Goal: Task Accomplishment & Management: Manage account settings

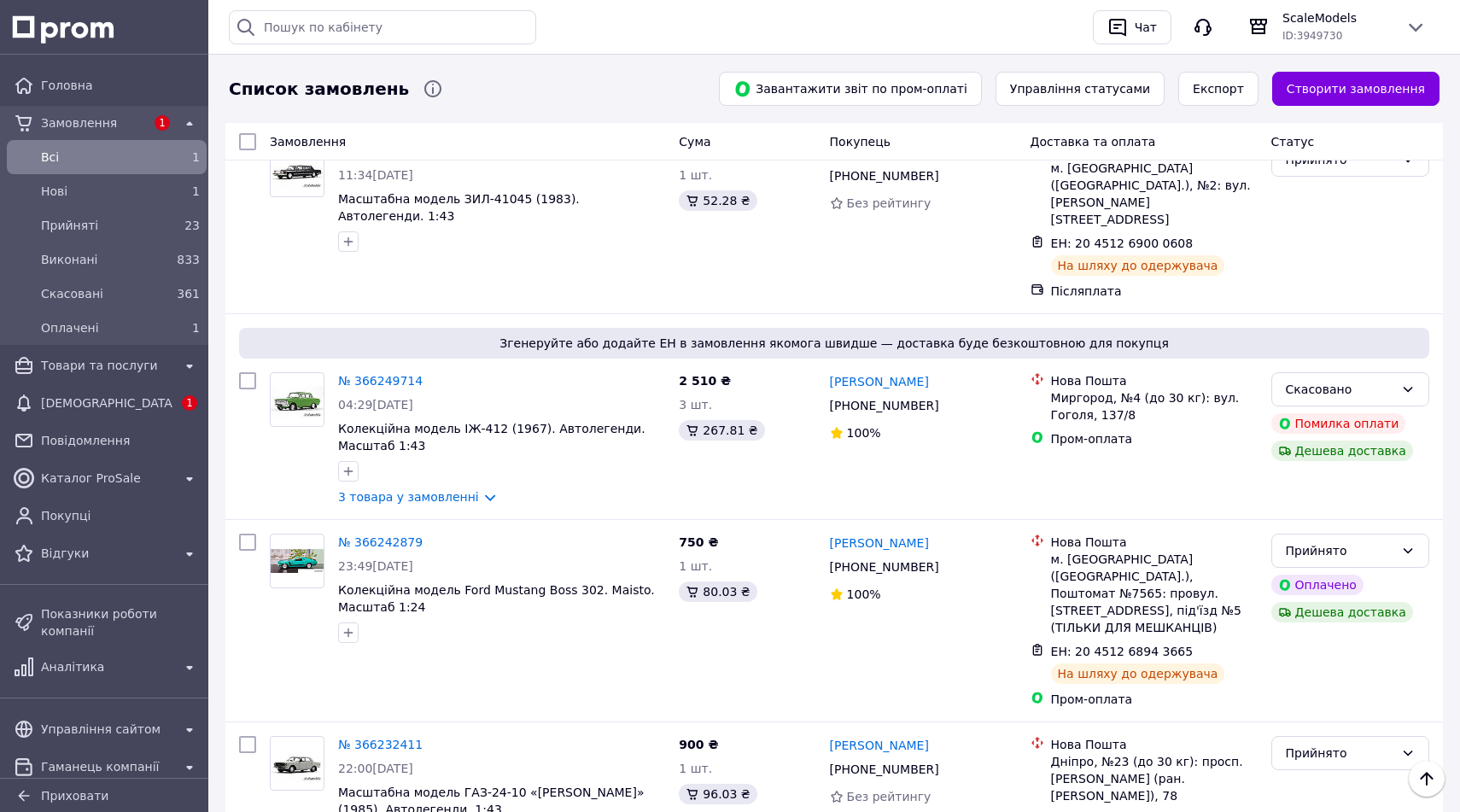
scroll to position [960, 0]
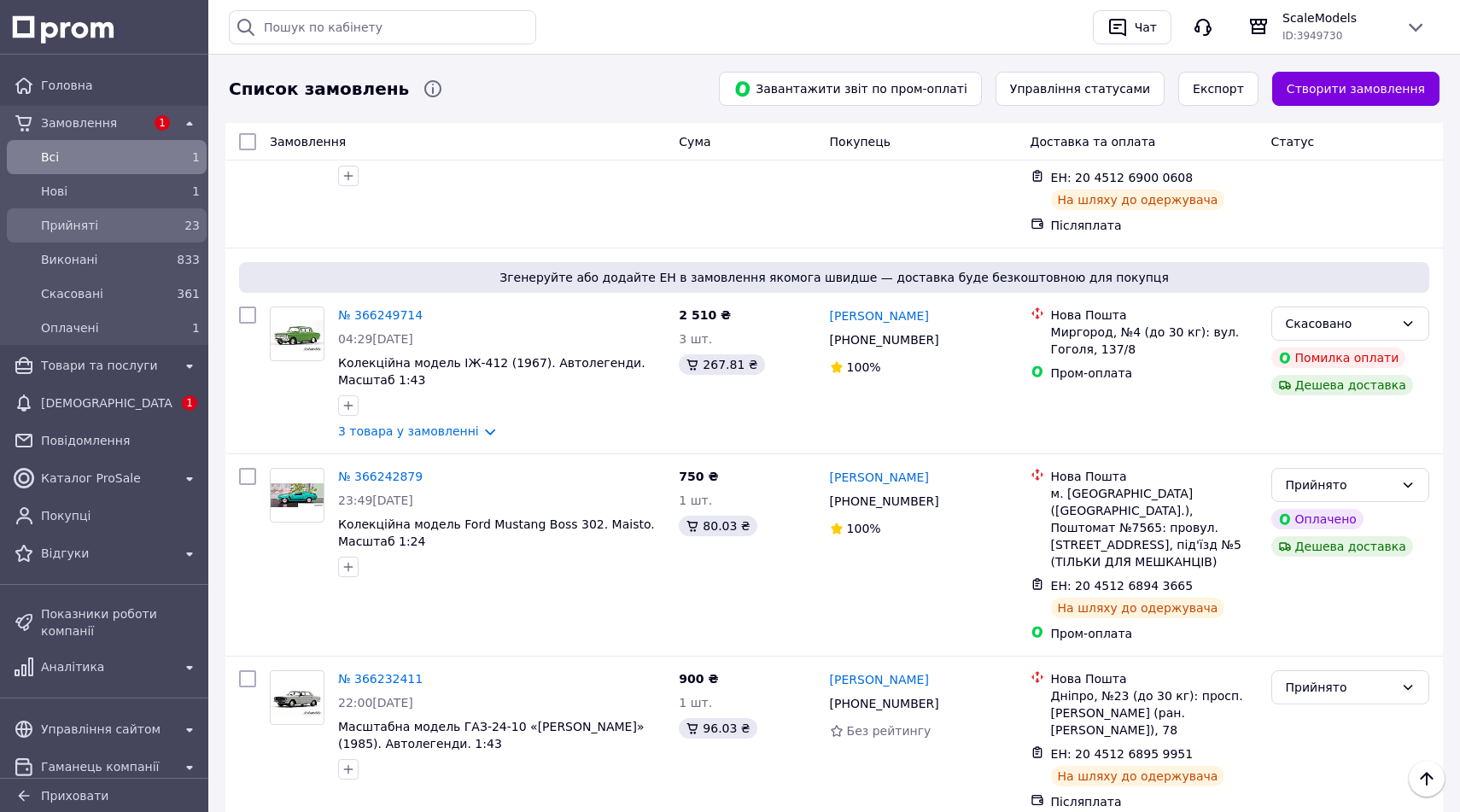
click at [159, 228] on span "Прийняті" at bounding box center [103, 224] width 125 height 17
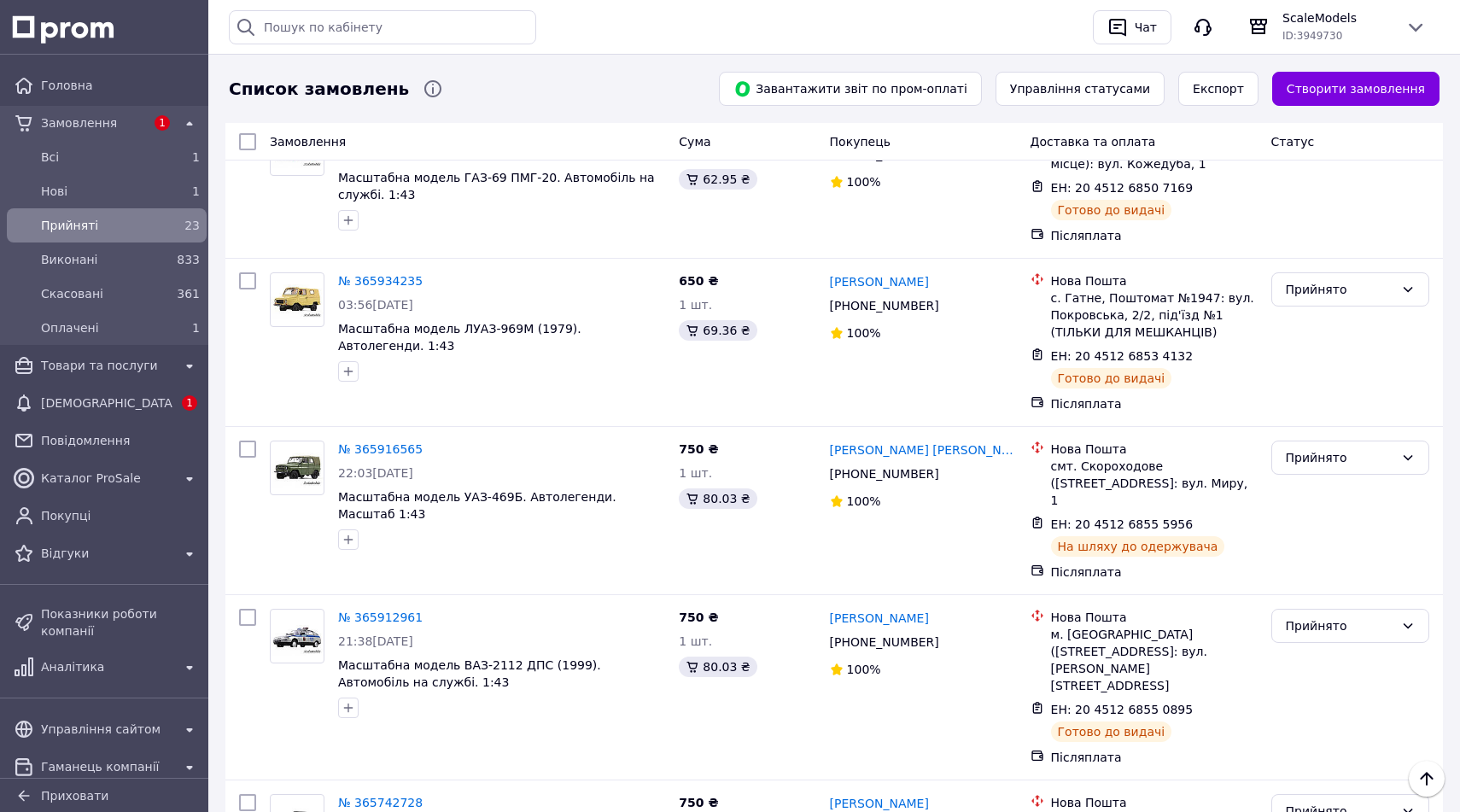
scroll to position [2740, 0]
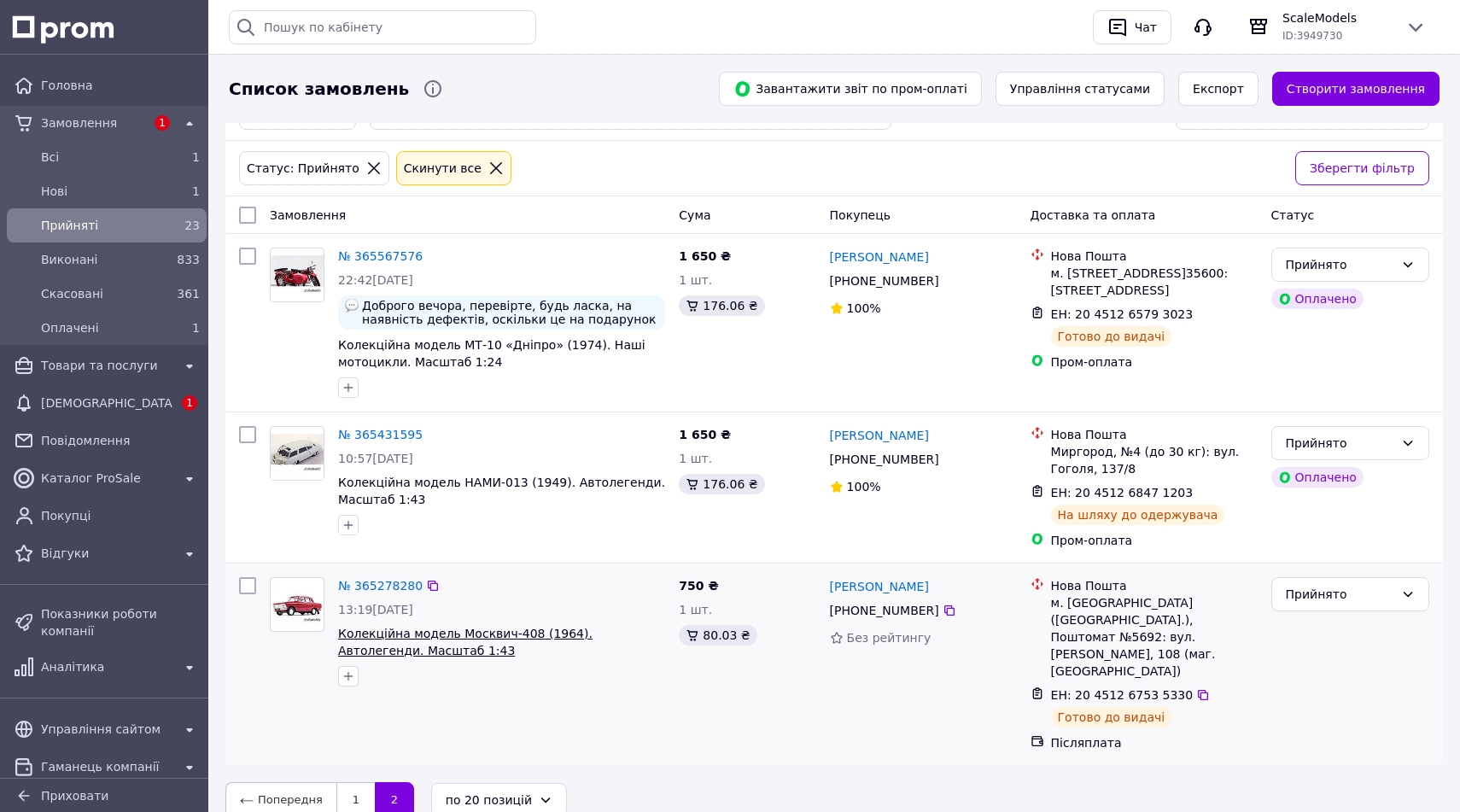
scroll to position [58, 0]
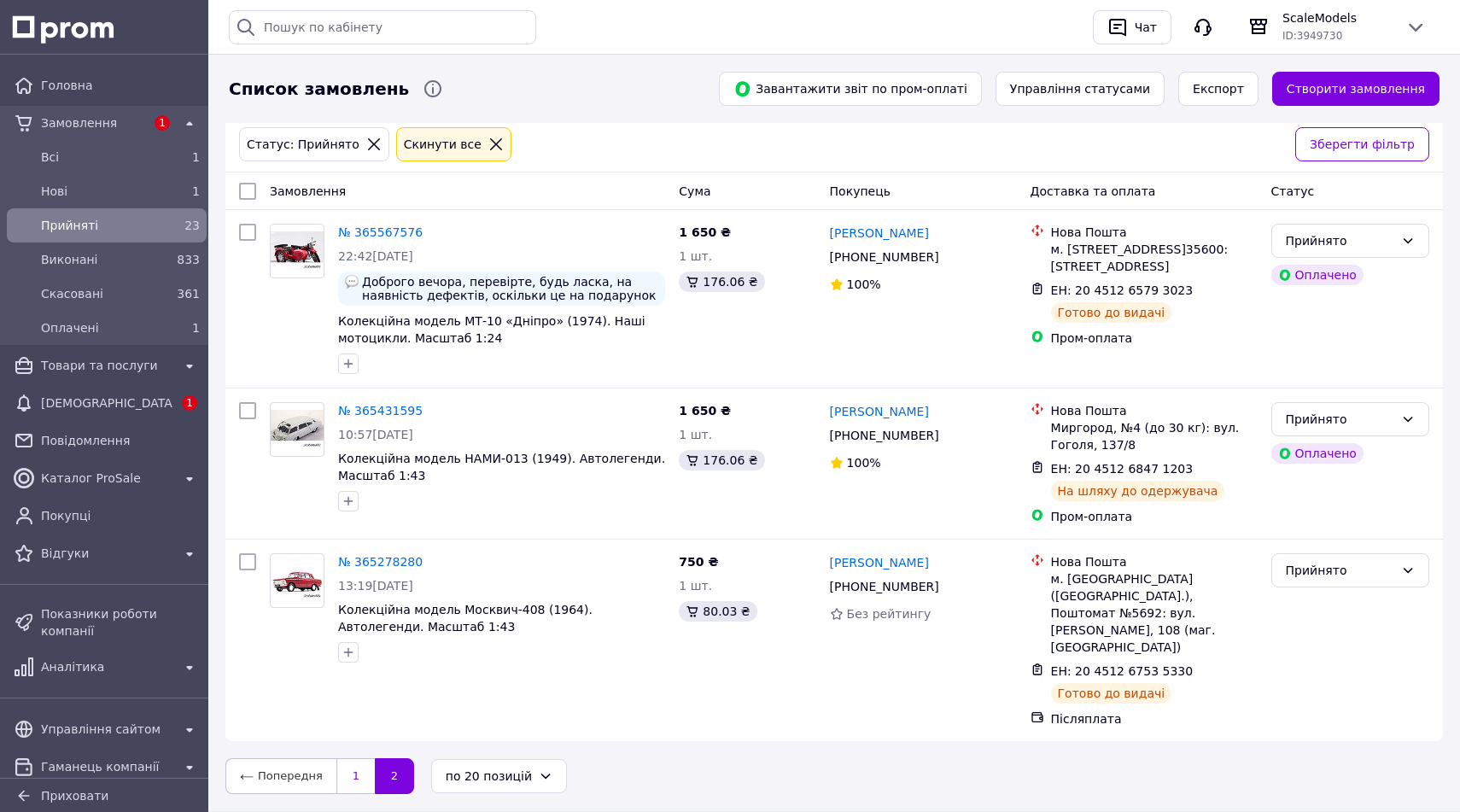
click at [349, 758] on link "1" at bounding box center [355, 776] width 38 height 35
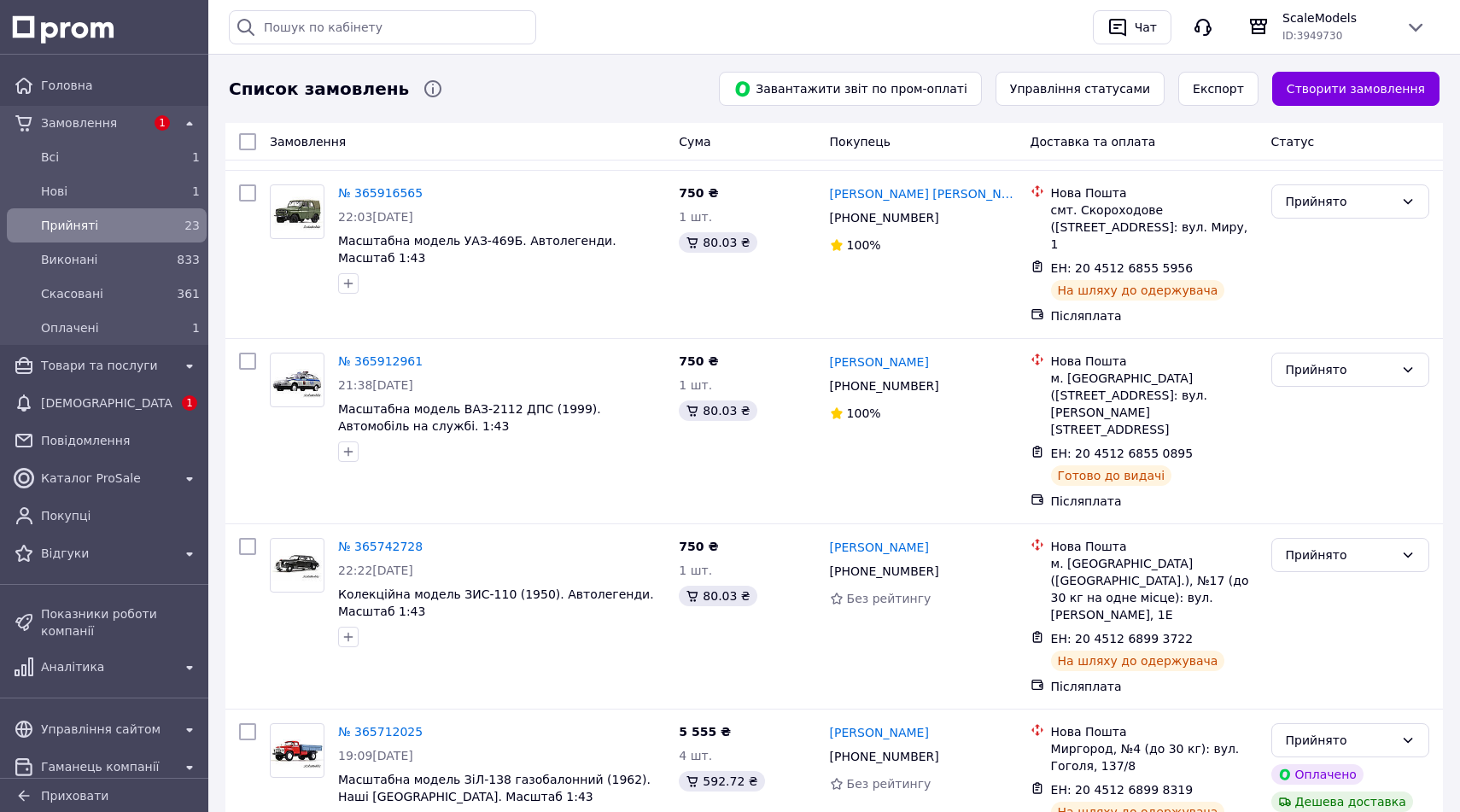
scroll to position [2740, 0]
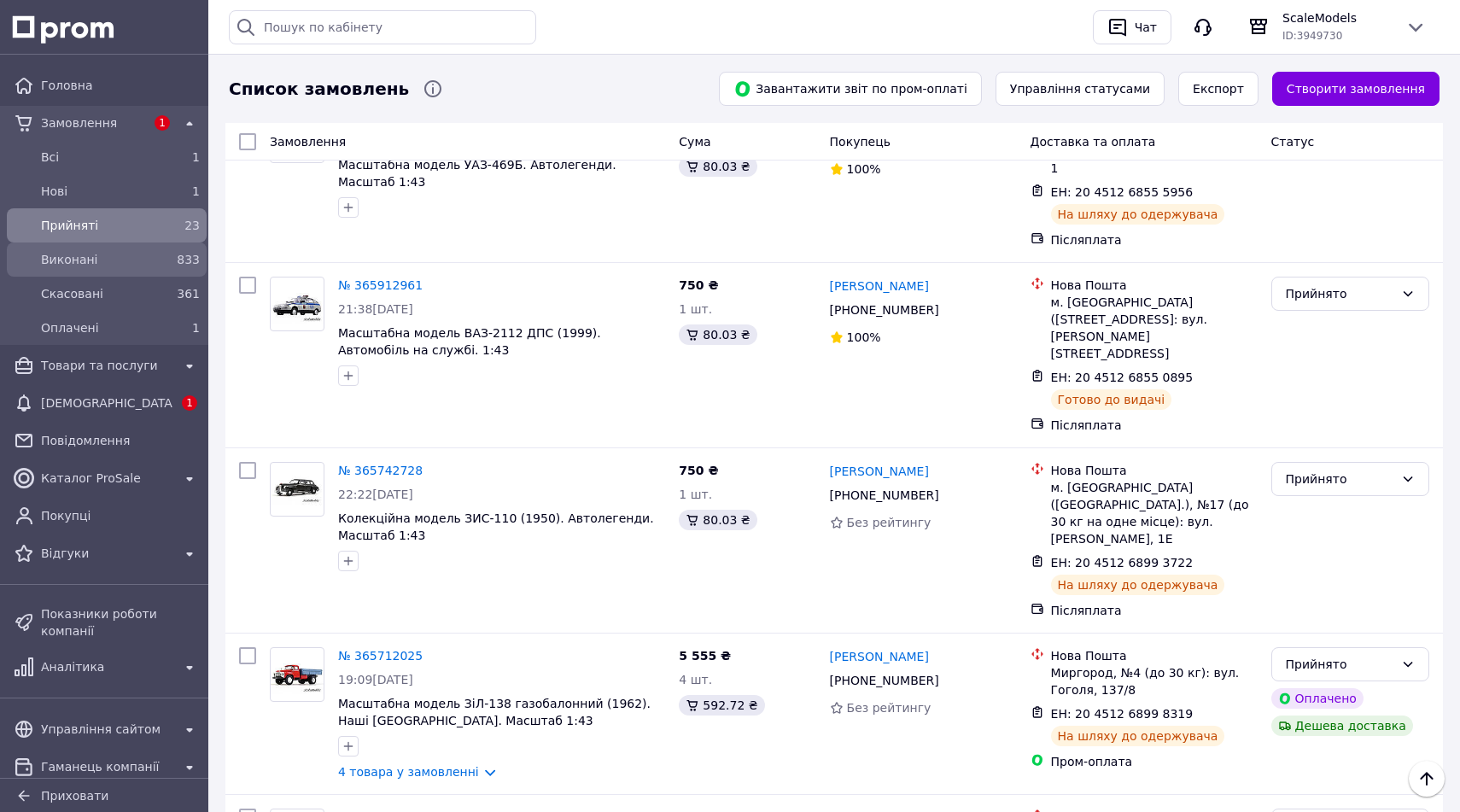
click at [162, 262] on div "Виконані" at bounding box center [103, 259] width 132 height 24
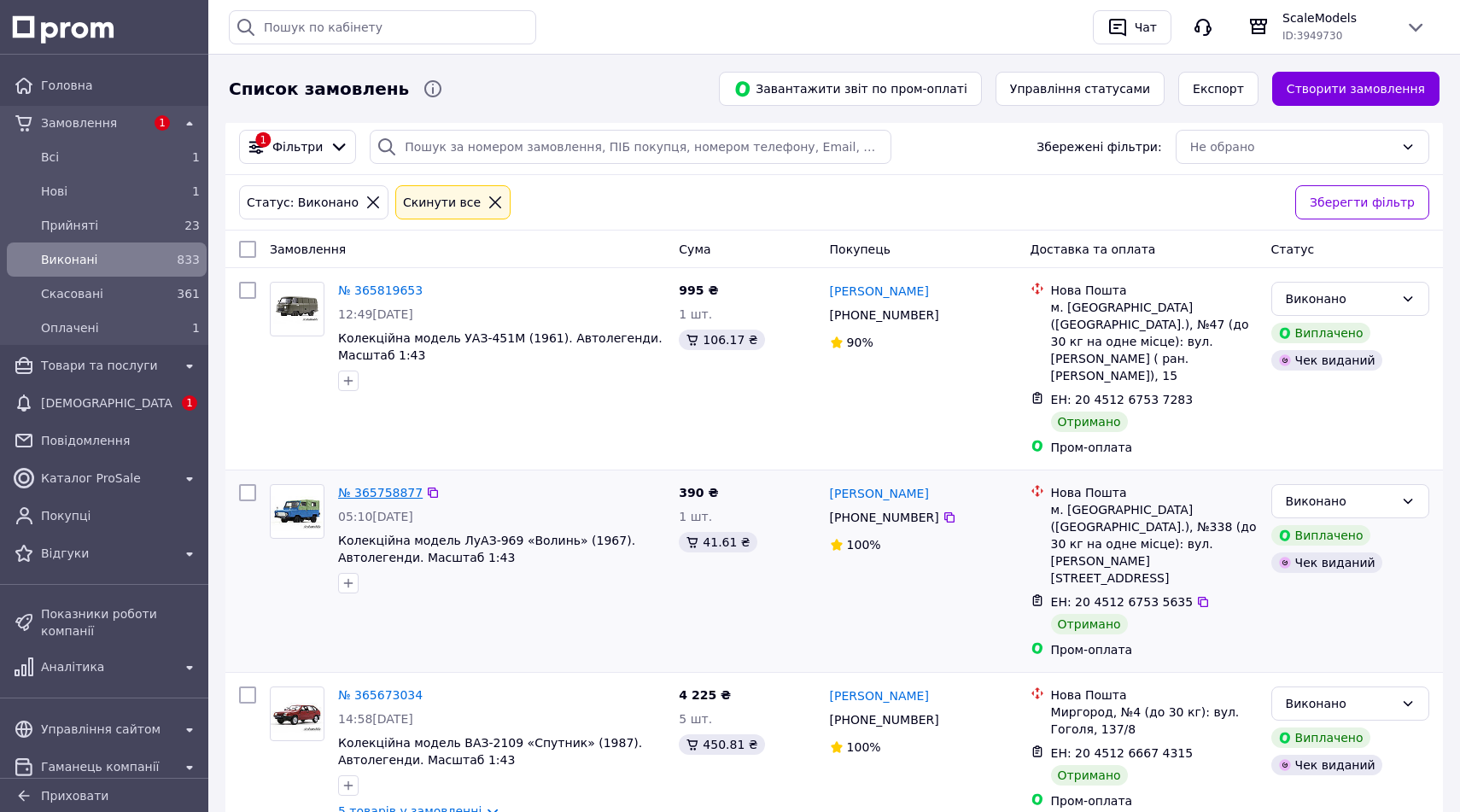
click at [379, 485] on link "№ 365758877" at bounding box center [380, 492] width 85 height 14
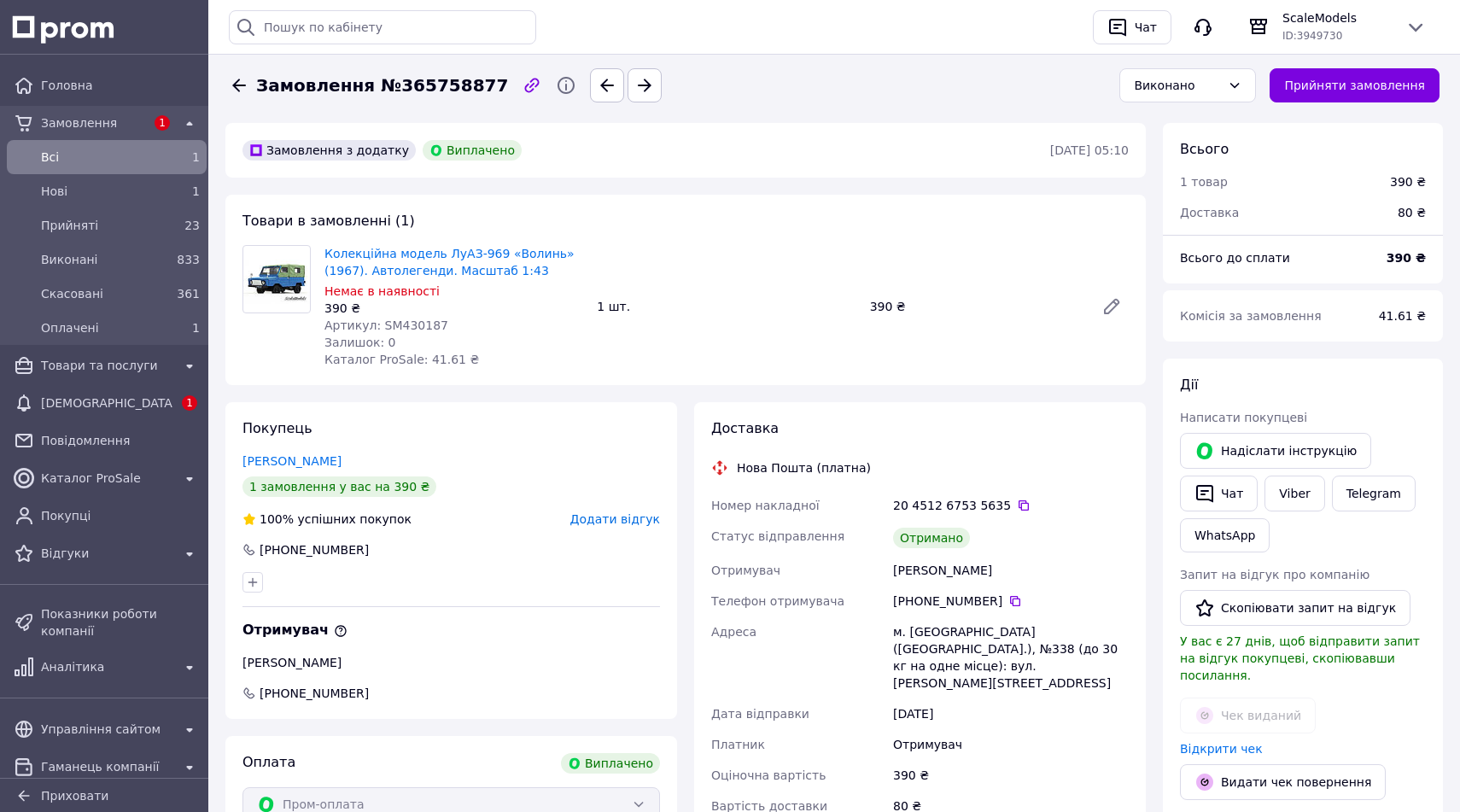
click at [619, 515] on span "Додати відгук" at bounding box center [614, 519] width 90 height 14
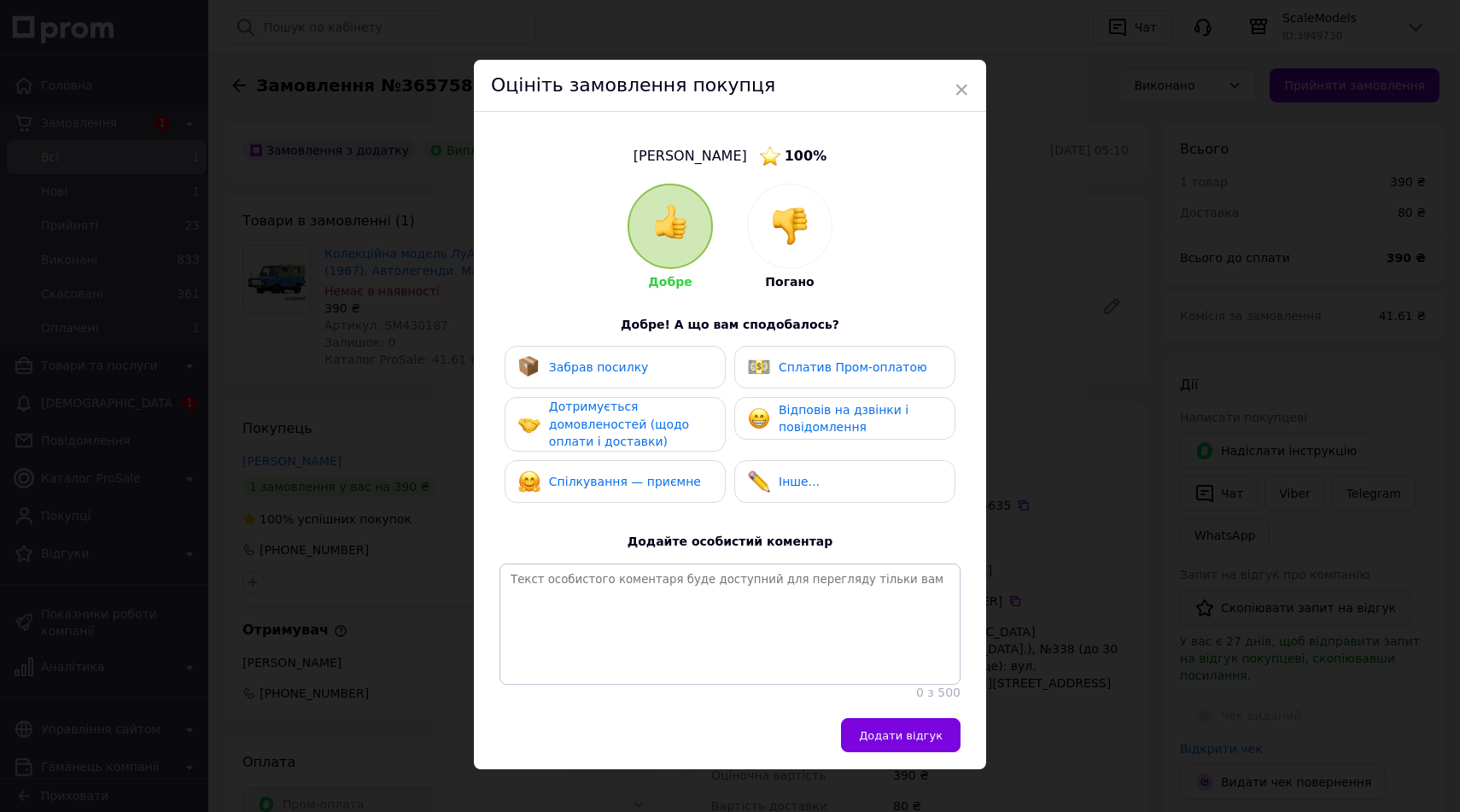
click at [570, 412] on div "Дотримується домовленостей (щодо оплати і доставки)" at bounding box center [630, 424] width 162 height 53
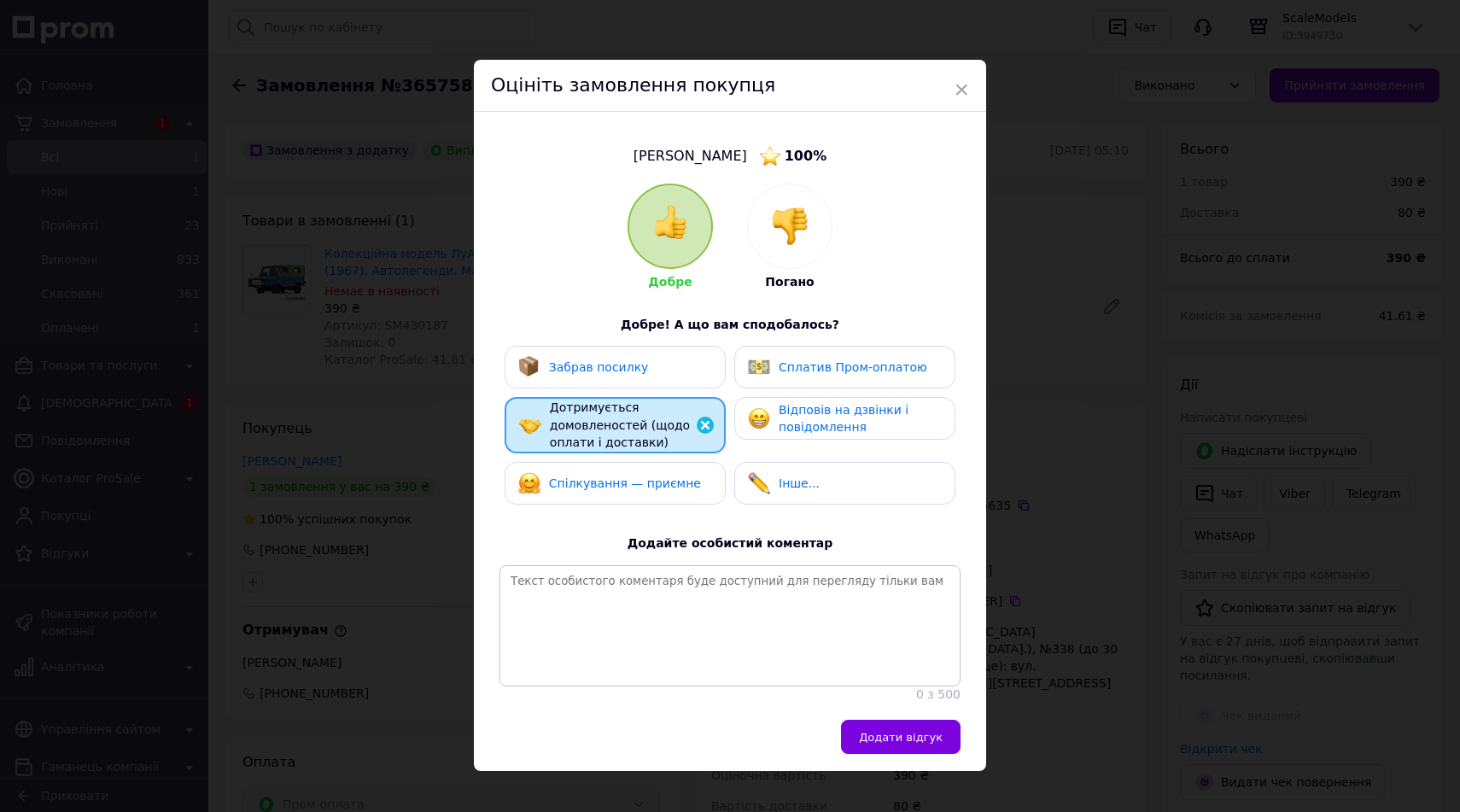
click at [604, 363] on span "Забрав посилку" at bounding box center [599, 367] width 99 height 14
click at [775, 361] on div "Сплатив Пром-оплатою" at bounding box center [838, 367] width 179 height 23
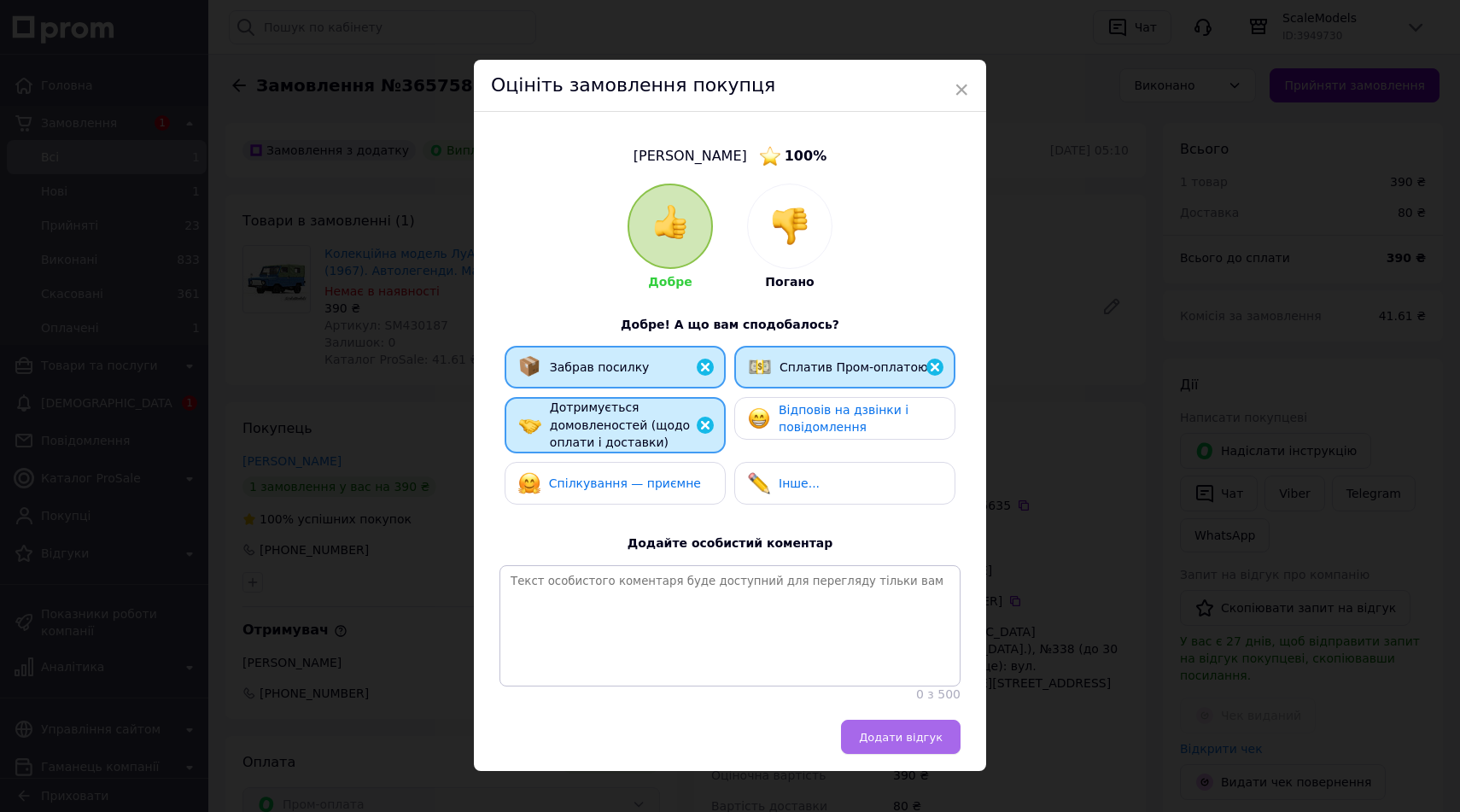
click at [917, 750] on button "Додати відгук" at bounding box center [900, 736] width 119 height 34
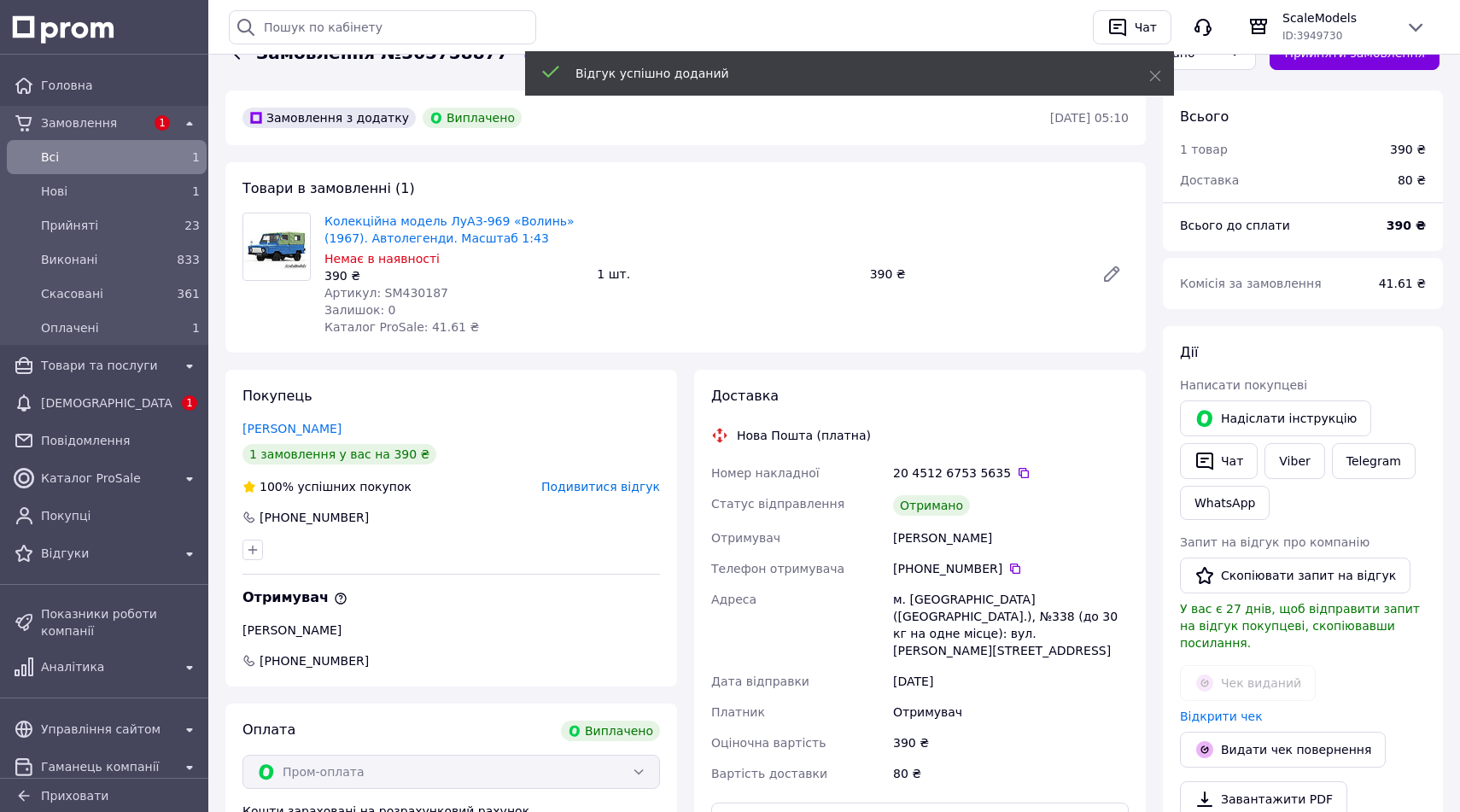
scroll to position [85, 0]
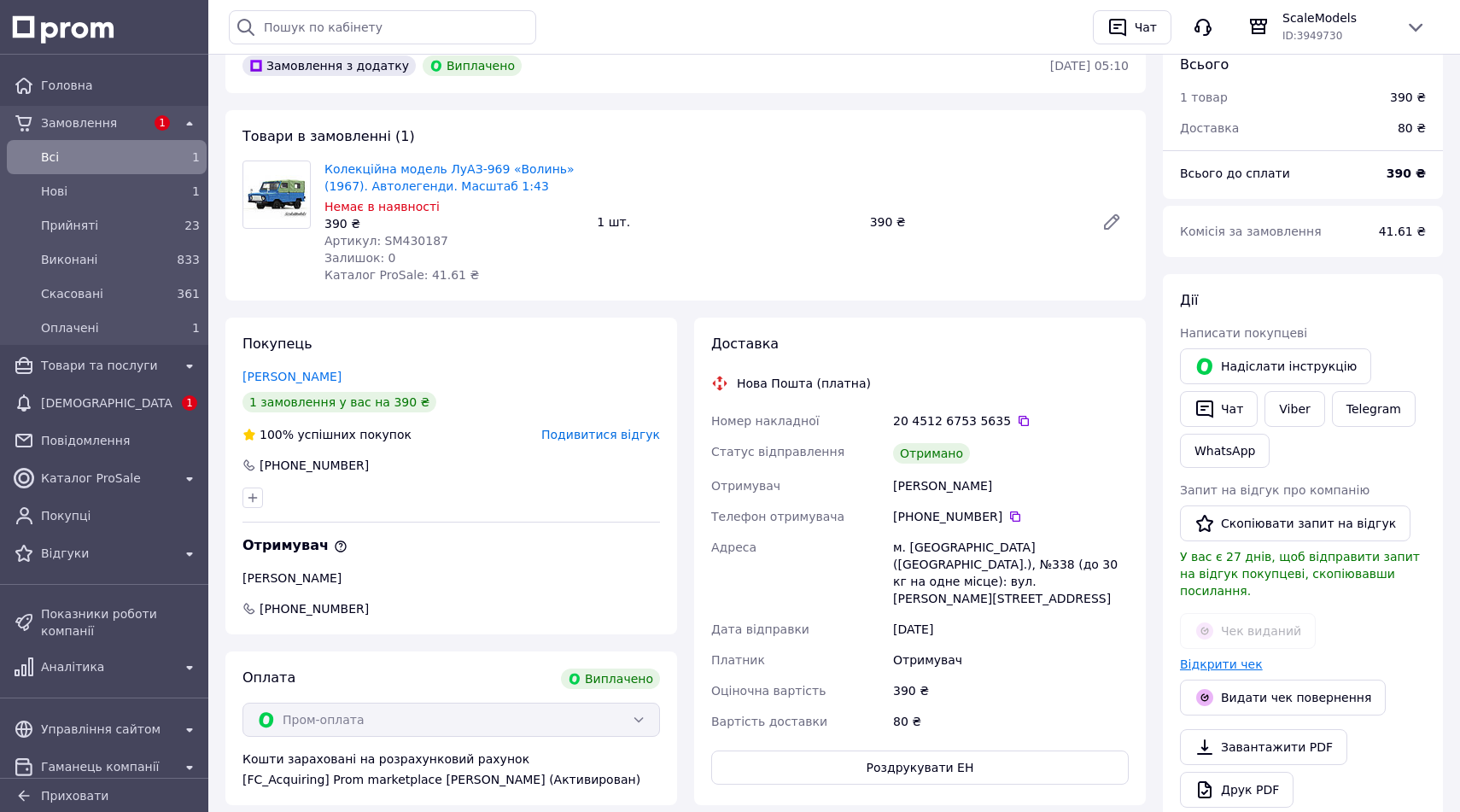
click at [1238, 657] on link "Відкрити чек" at bounding box center [1221, 664] width 83 height 14
click at [1302, 413] on link "Viber" at bounding box center [1294, 408] width 60 height 35
click at [144, 218] on span "Прийняті" at bounding box center [103, 224] width 125 height 17
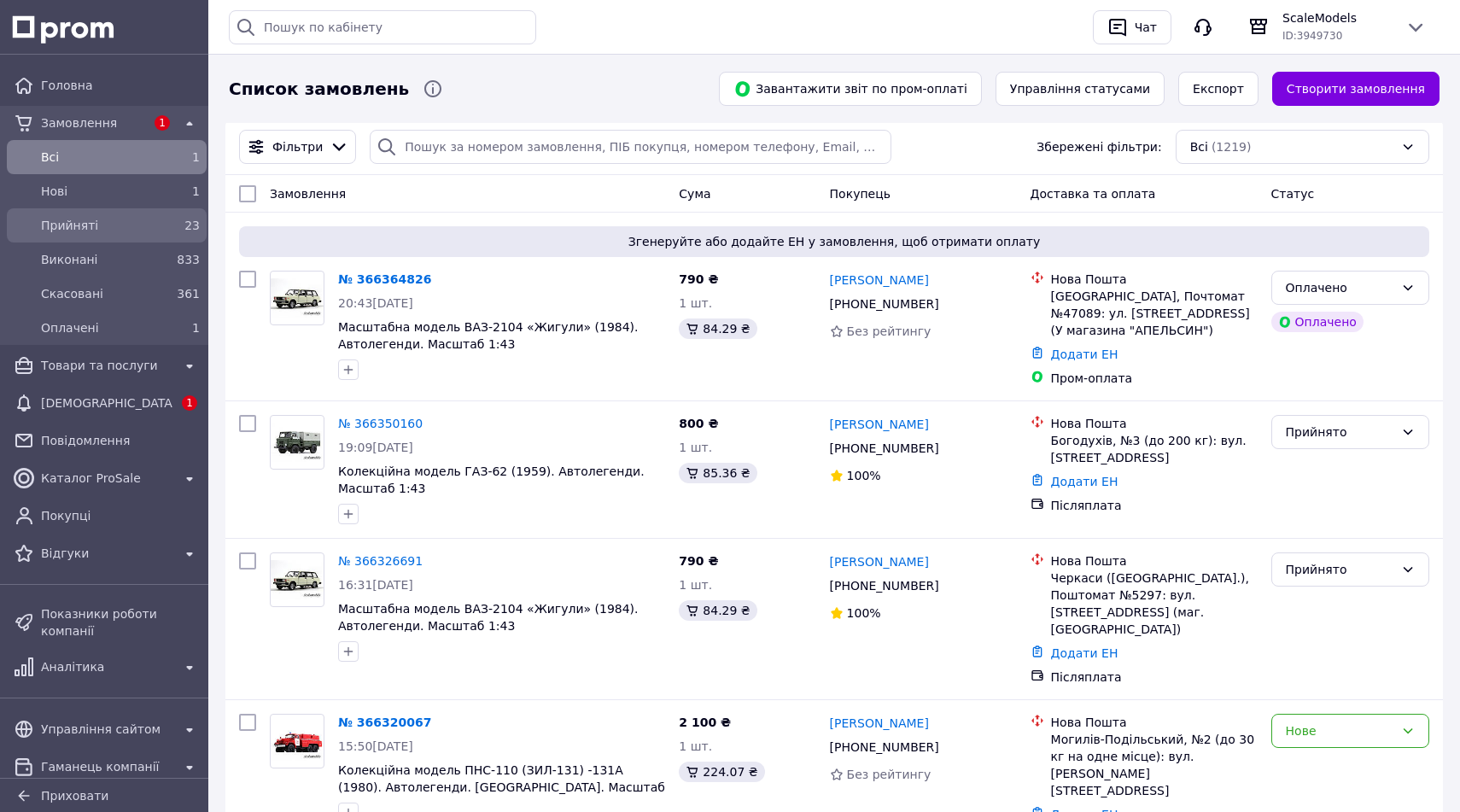
click at [151, 223] on span "Прийняті" at bounding box center [103, 224] width 125 height 17
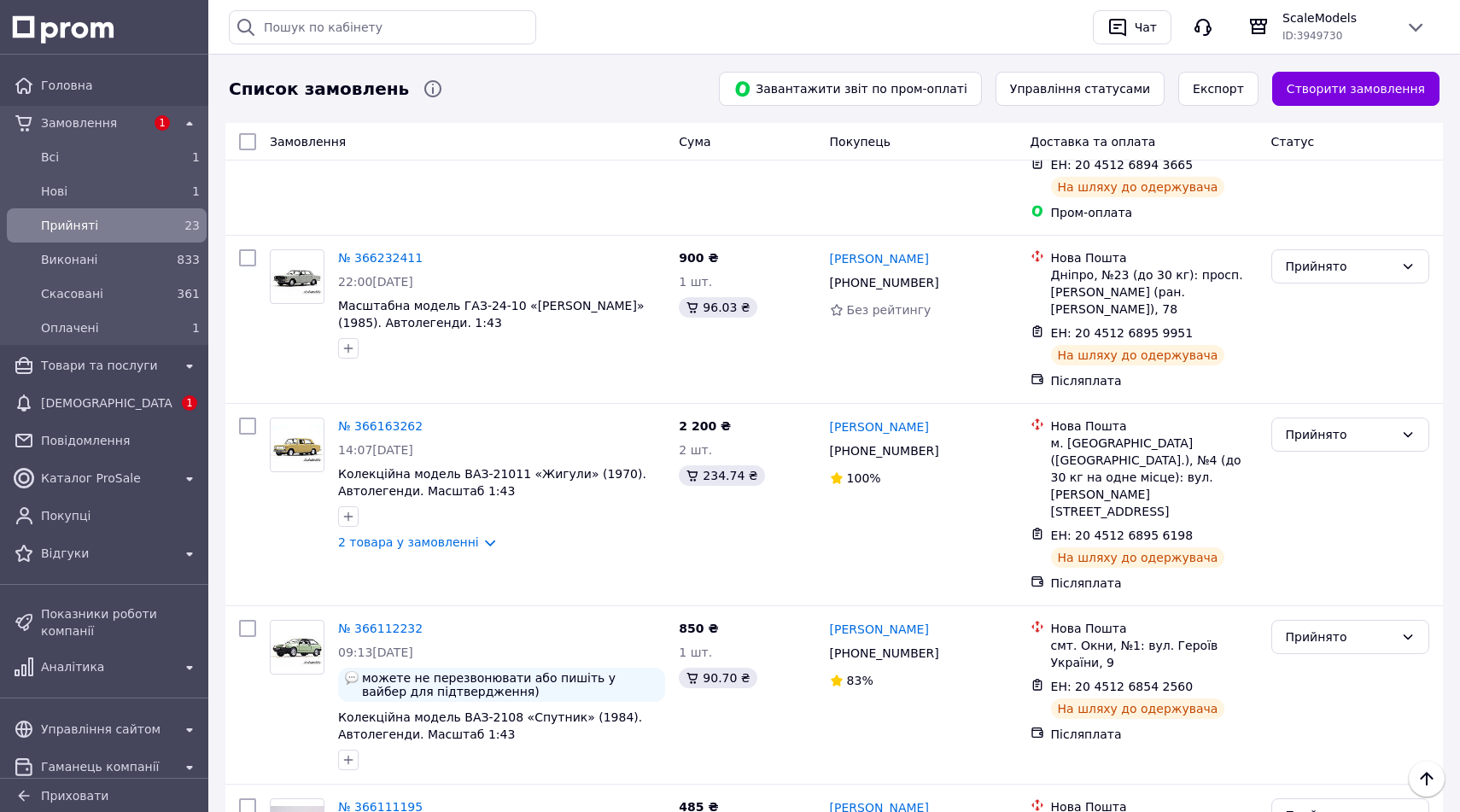
scroll to position [900, 0]
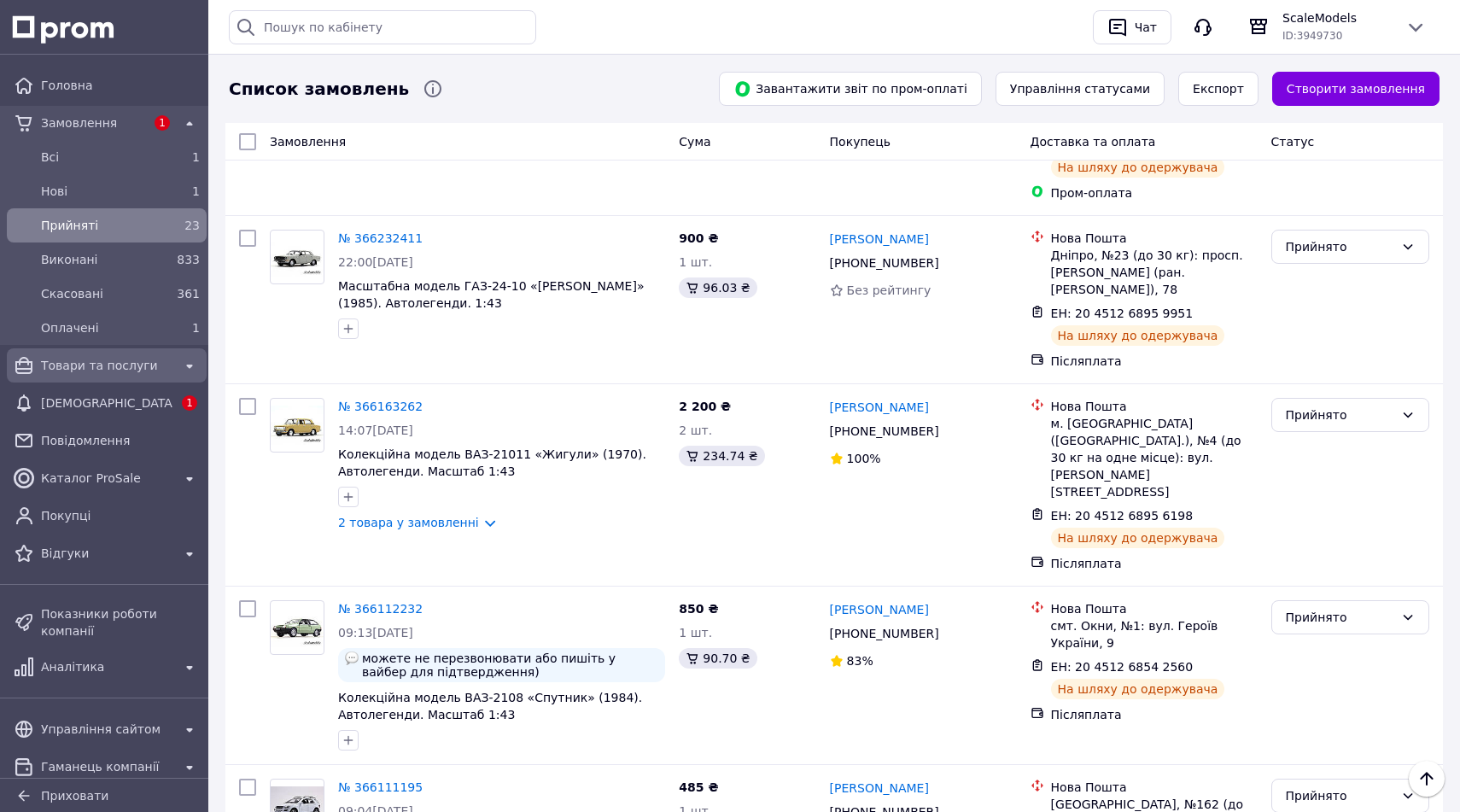
click at [148, 359] on span "Товари та послуги" at bounding box center [107, 364] width 132 height 17
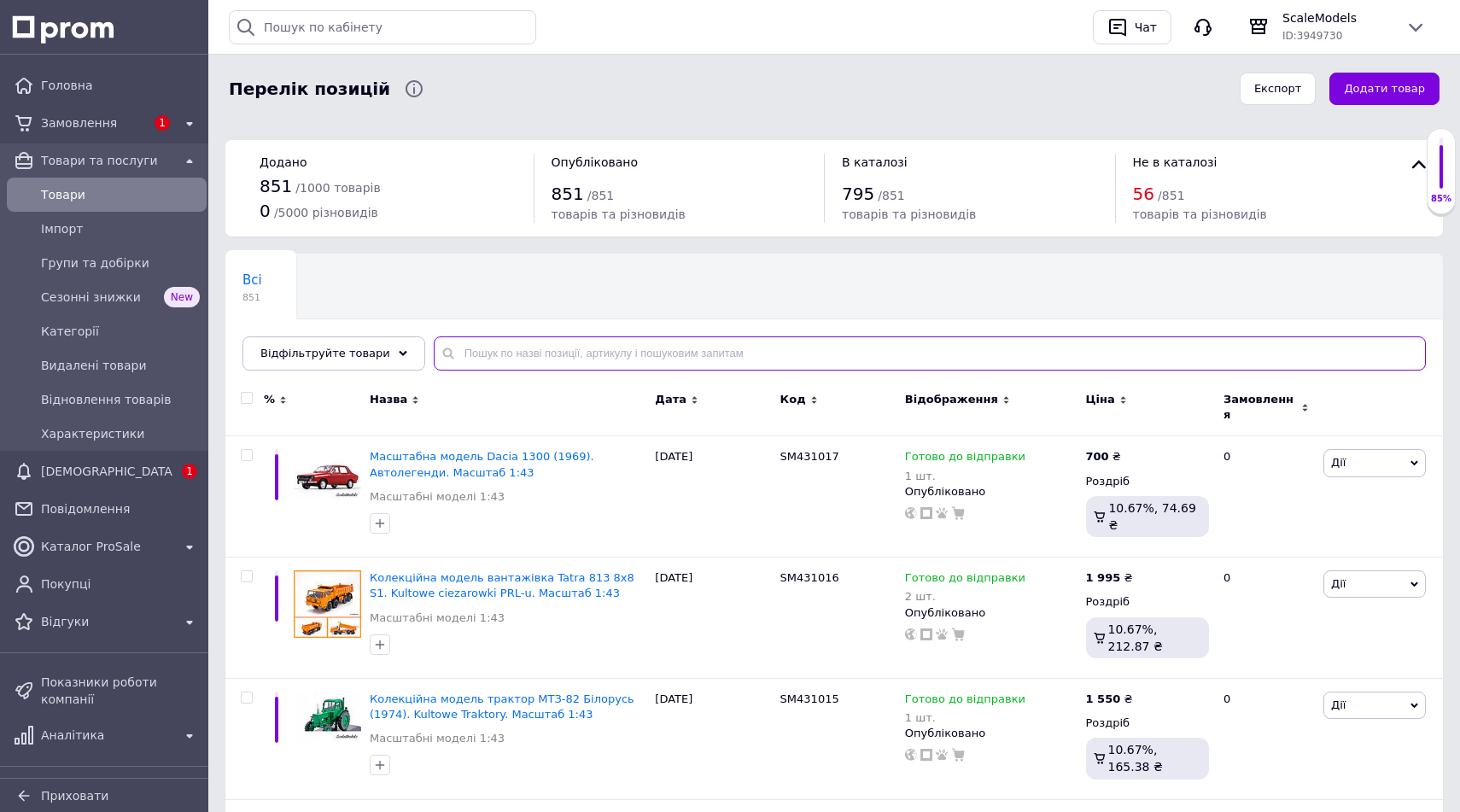
click at [546, 354] on input "text" at bounding box center [930, 353] width 992 height 34
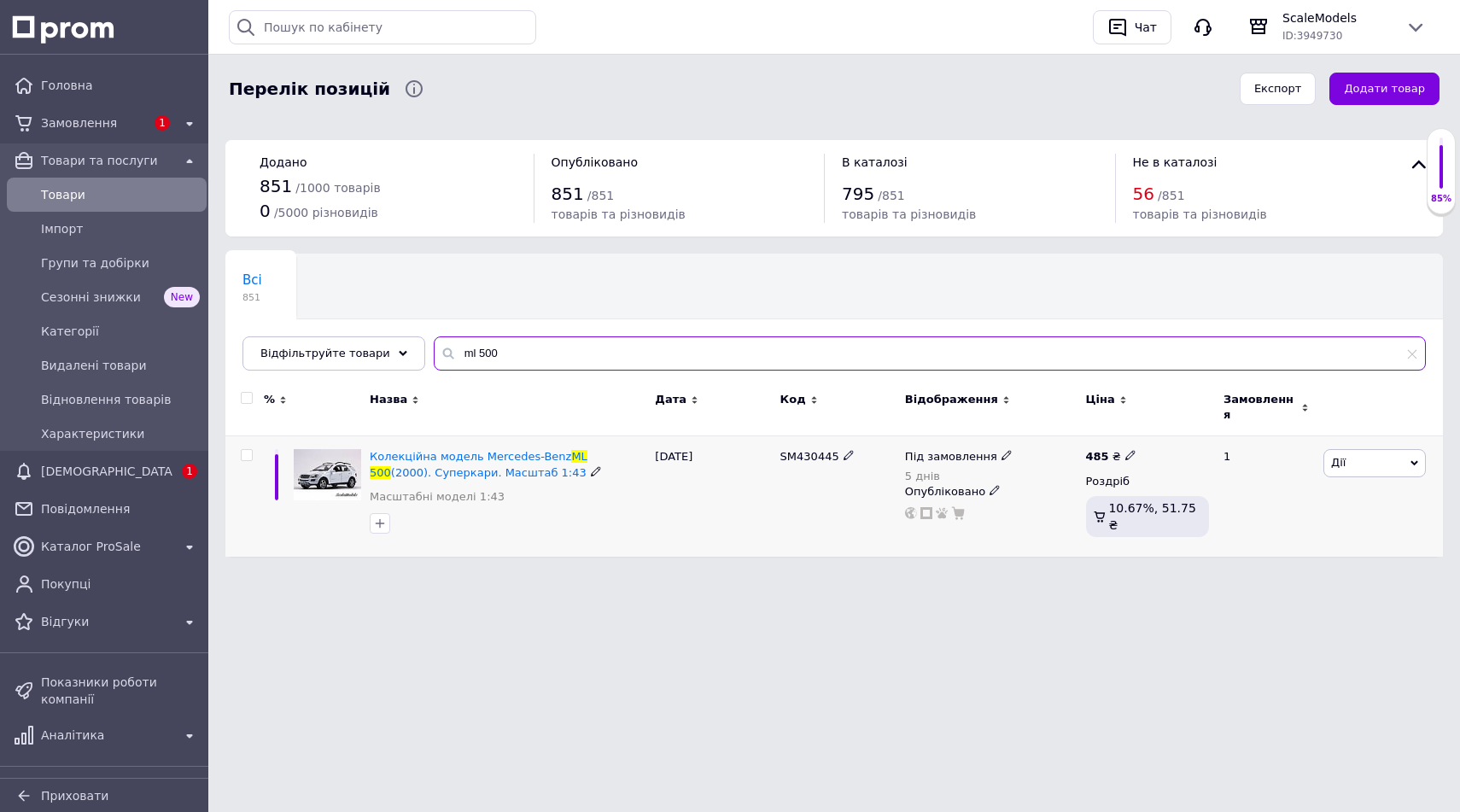
type input "ml 500"
click at [1125, 450] on icon at bounding box center [1130, 455] width 10 height 10
click at [1180, 434] on input "485" at bounding box center [1214, 437] width 130 height 34
type input "675"
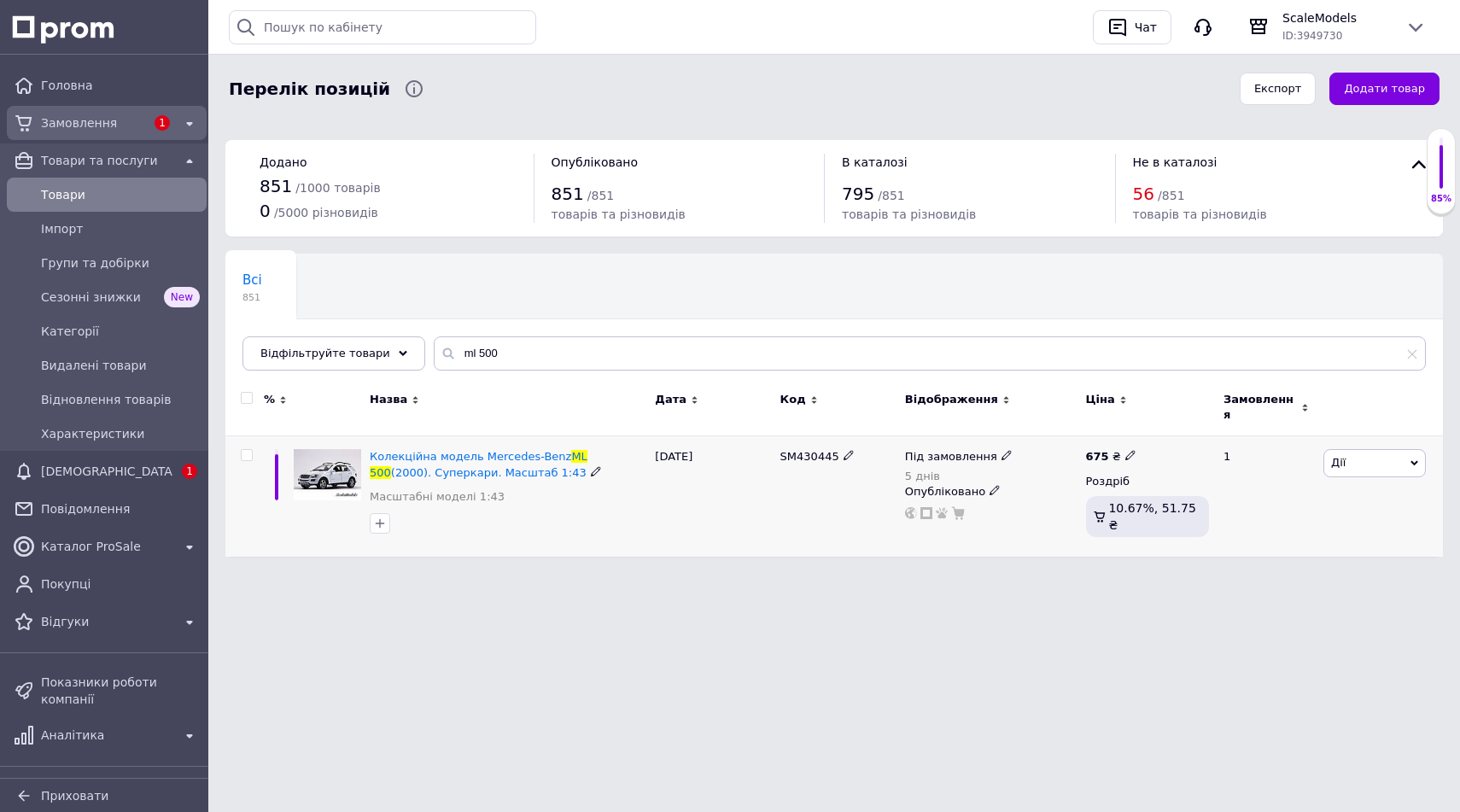
click at [176, 129] on div at bounding box center [190, 123] width 28 height 28
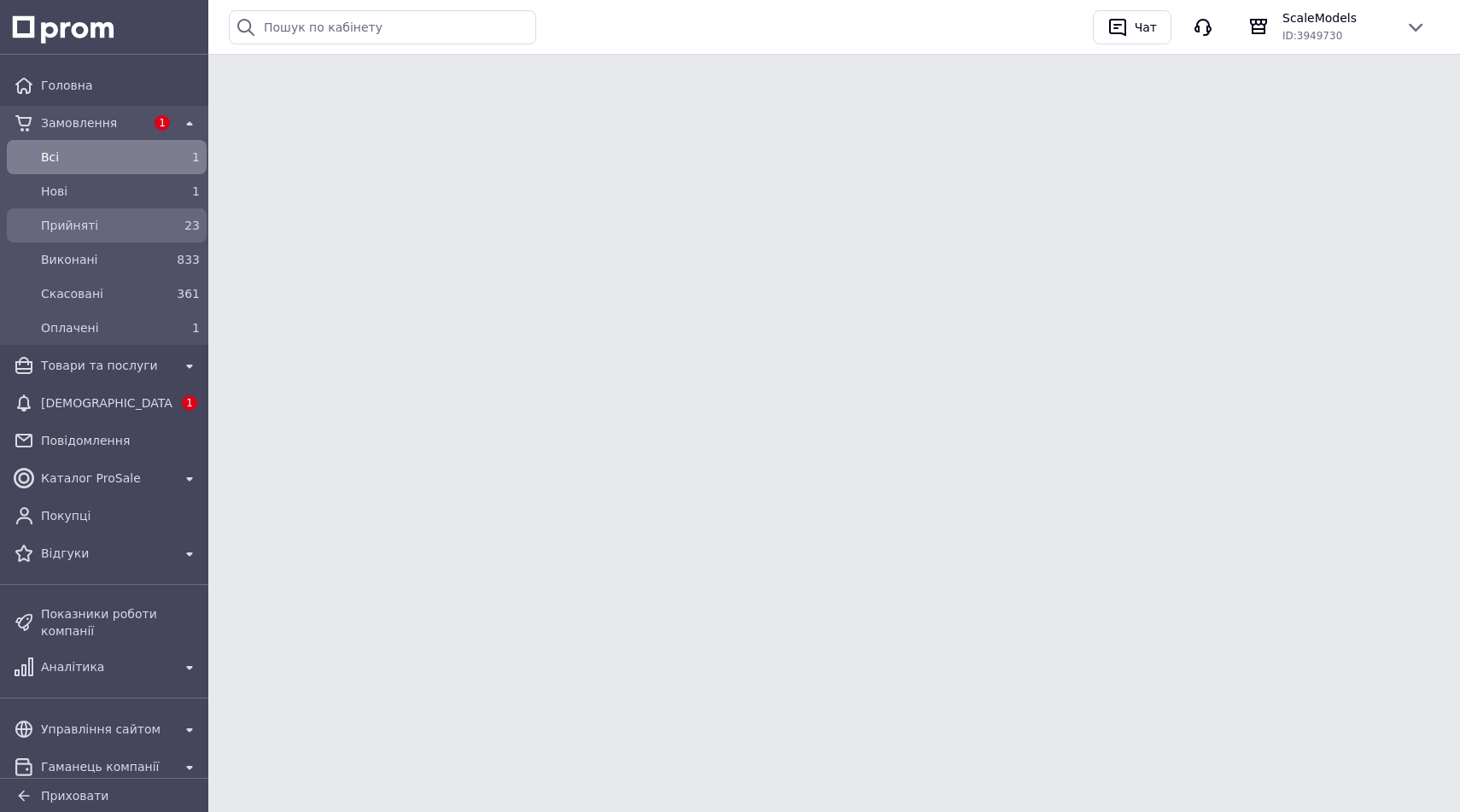
click at [169, 234] on div "23" at bounding box center [186, 225] width 34 height 24
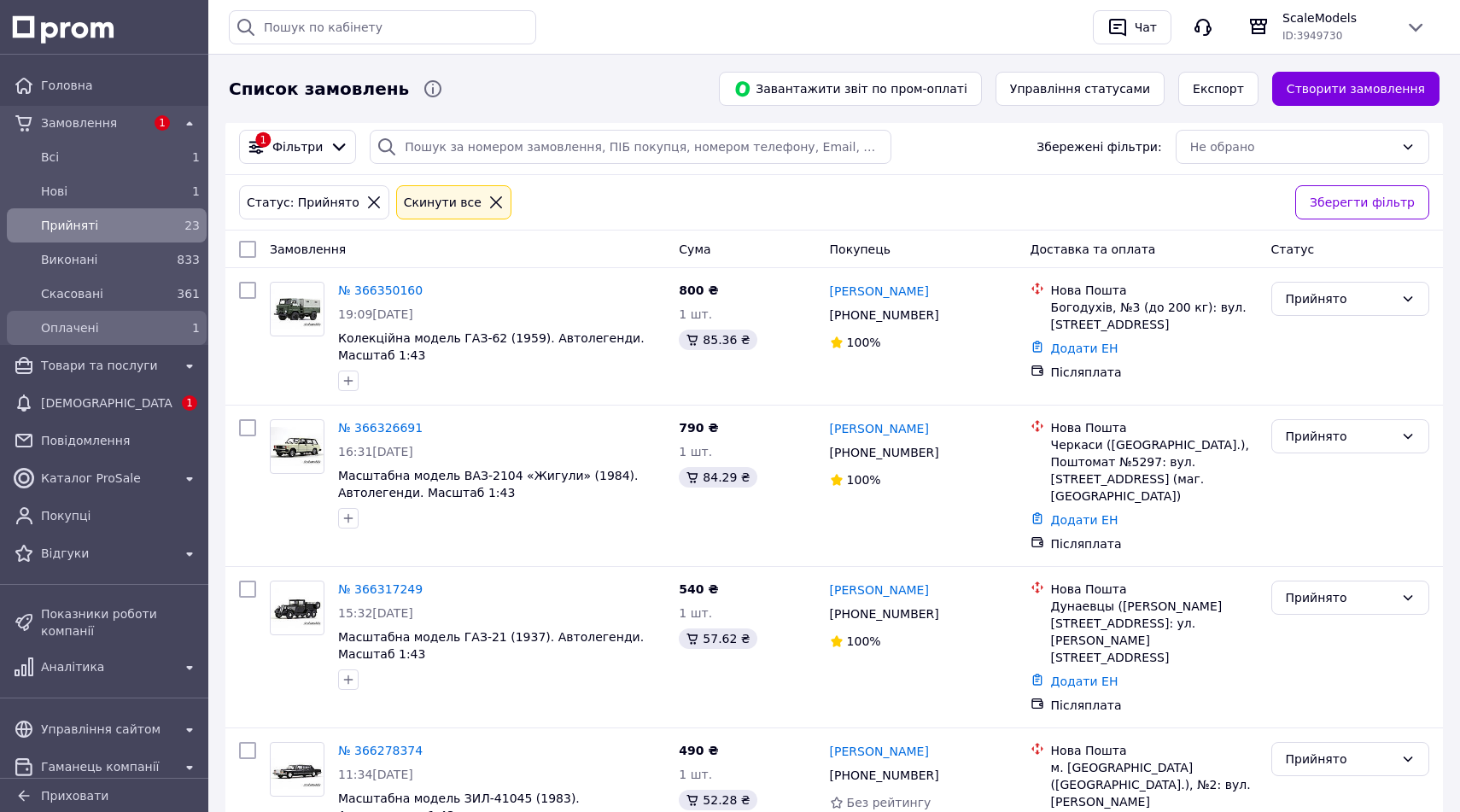
click at [145, 318] on div "Оплачені" at bounding box center [103, 328] width 132 height 24
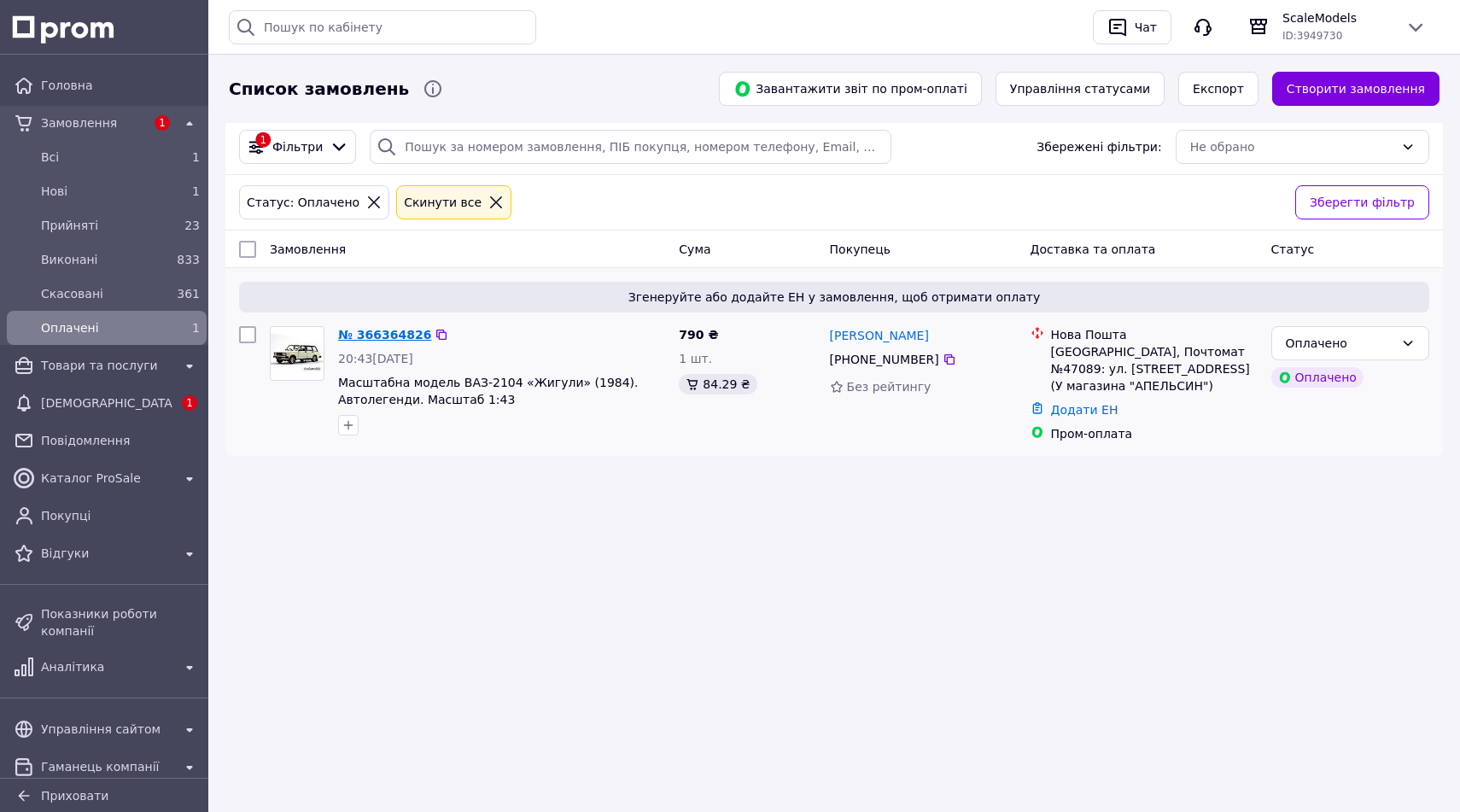
click at [404, 336] on link "№ 366364826" at bounding box center [384, 335] width 94 height 14
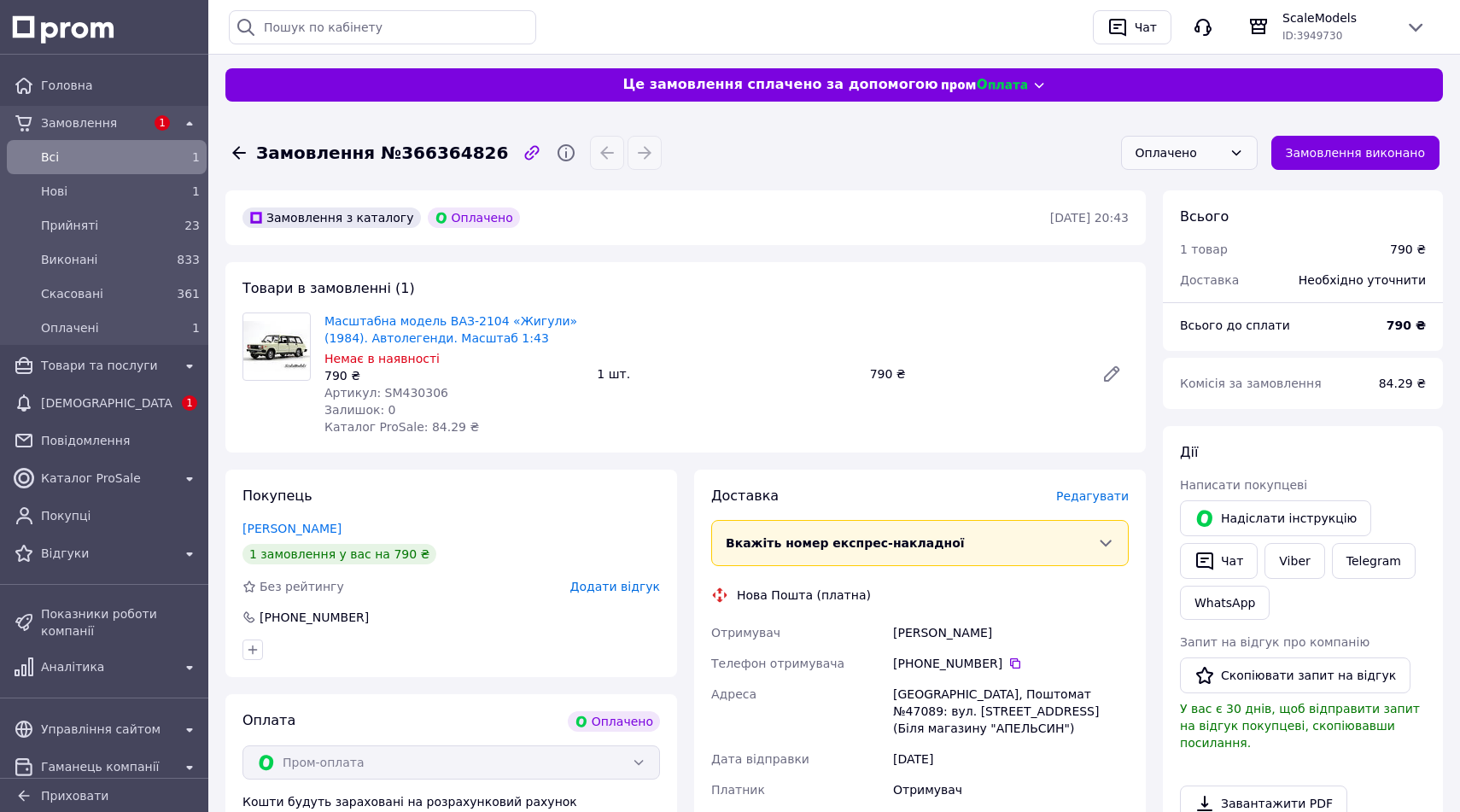
click at [1190, 163] on div "Оплачено" at bounding box center [1189, 153] width 137 height 34
click at [1186, 184] on li "Прийнято" at bounding box center [1197, 189] width 135 height 31
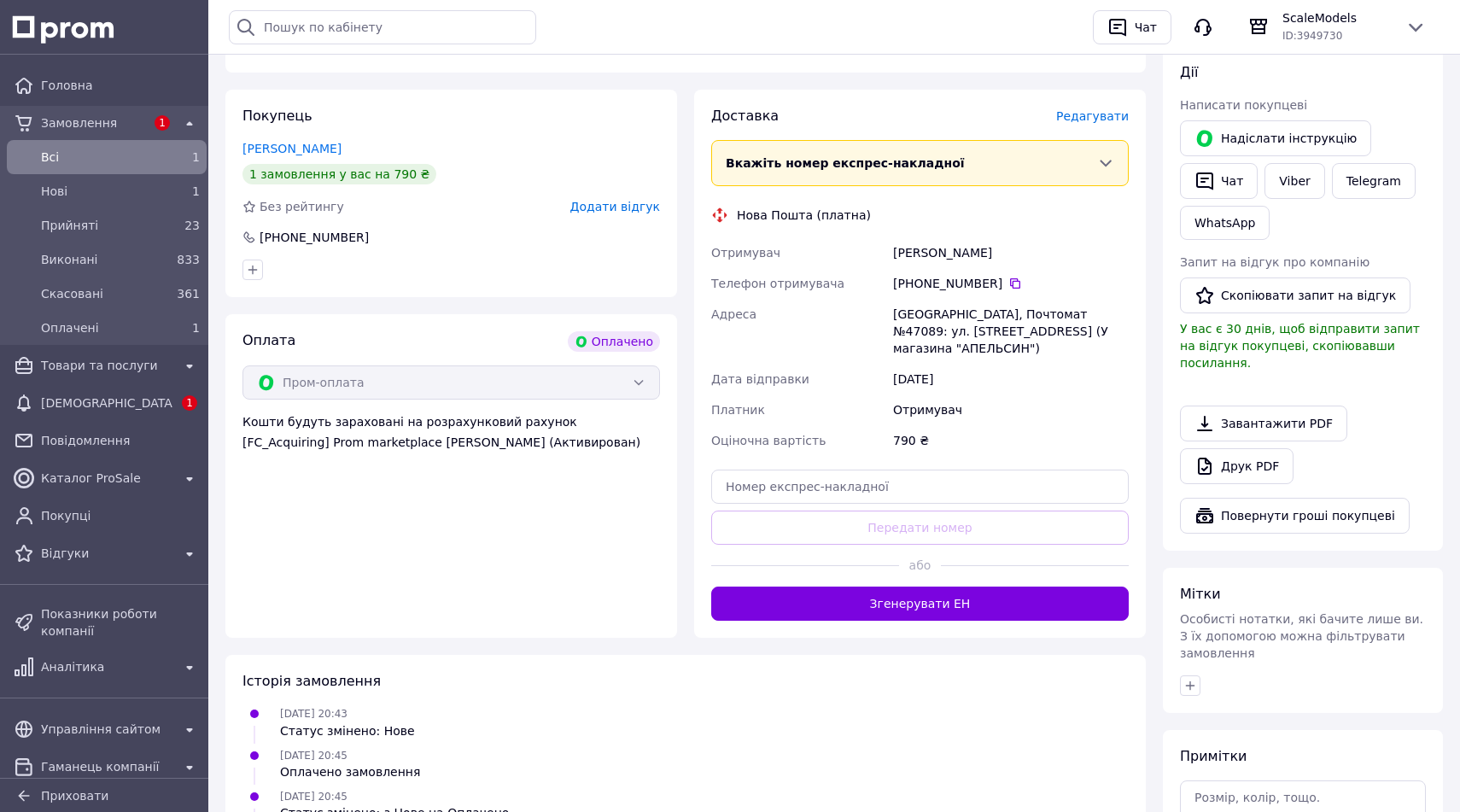
scroll to position [85, 0]
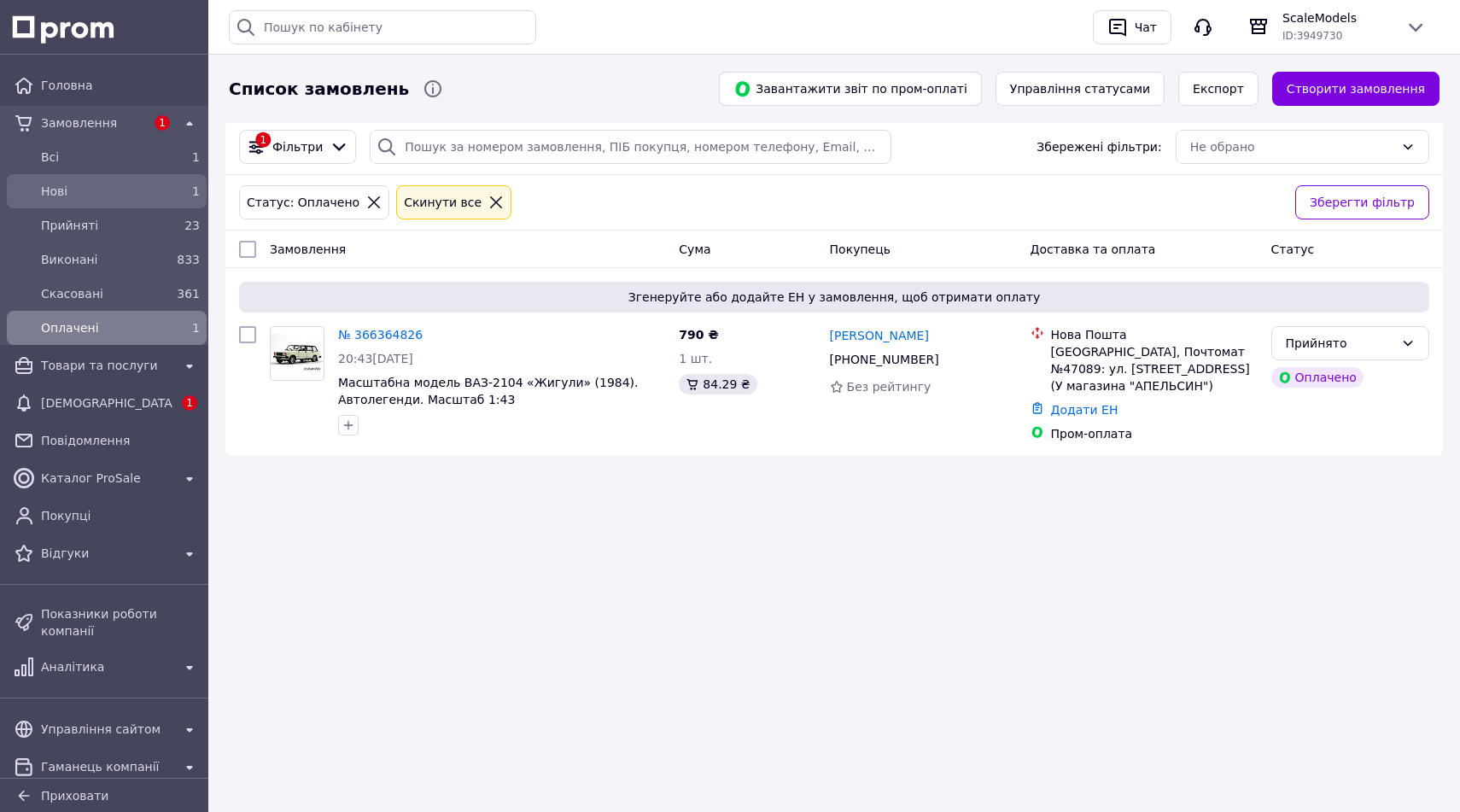
click at [112, 184] on span "Нові" at bounding box center [103, 191] width 125 height 17
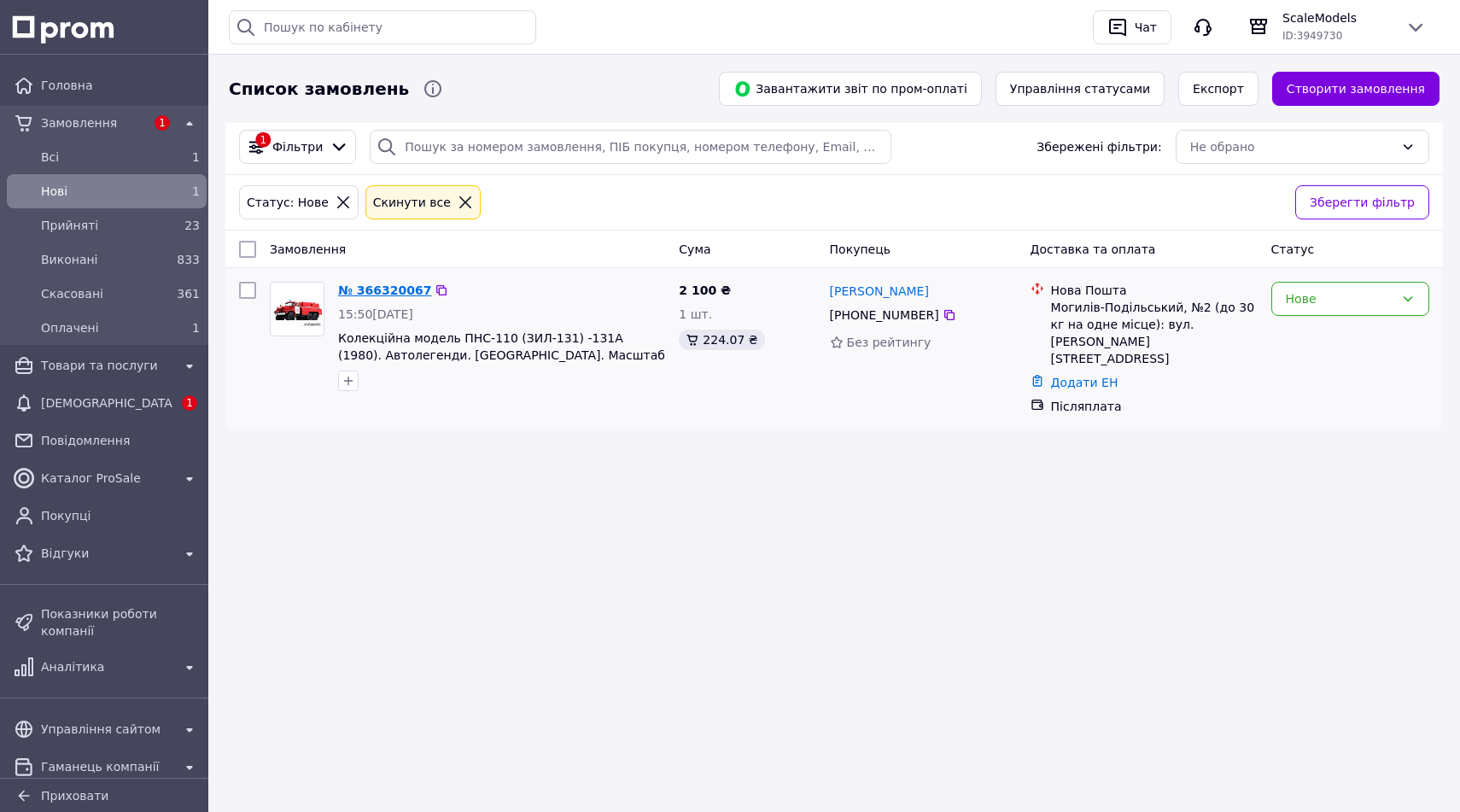
click at [405, 287] on link "№ 366320067" at bounding box center [384, 290] width 94 height 14
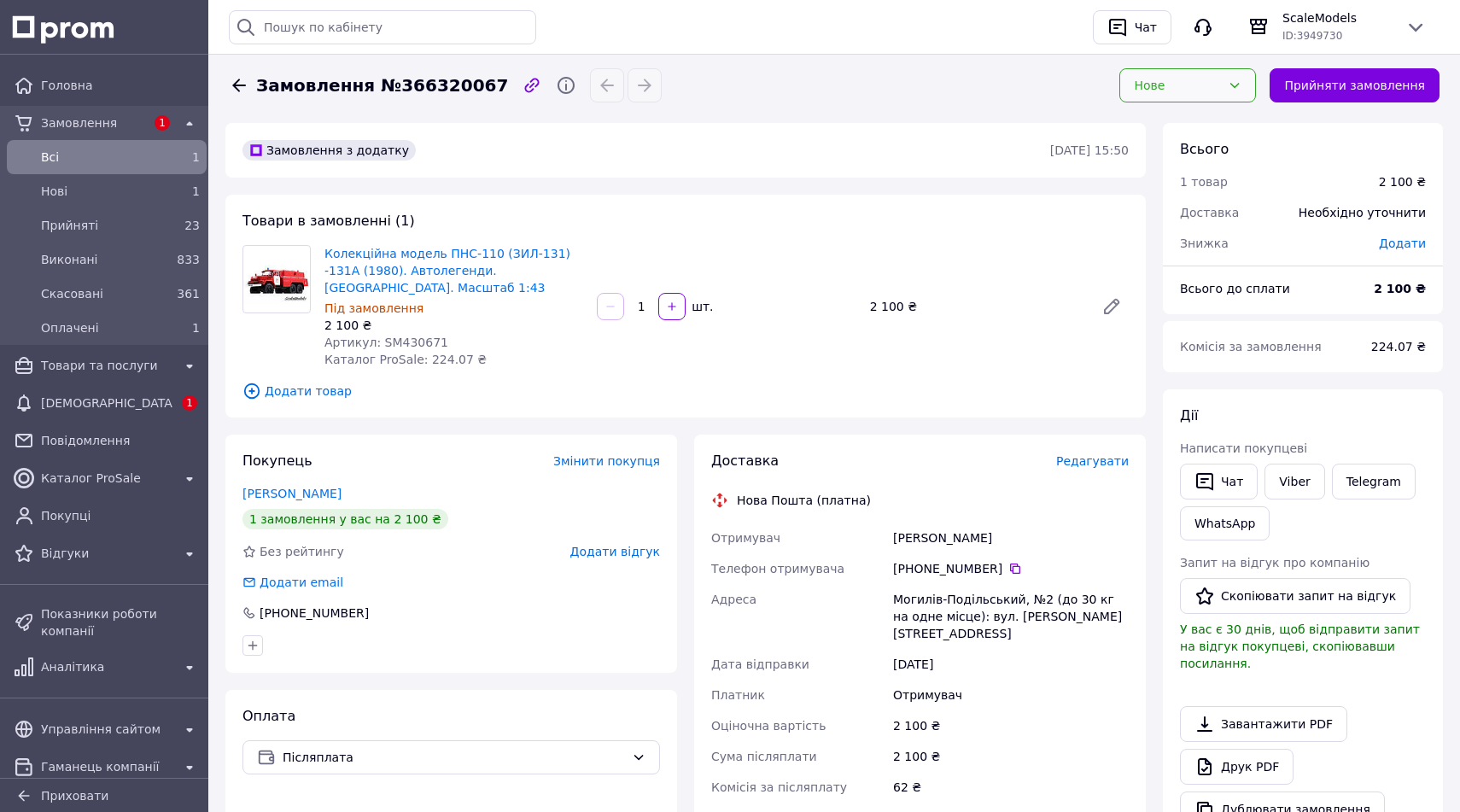
click at [1193, 93] on div "Нове" at bounding box center [1177, 85] width 87 height 19
click at [1174, 177] on li "Скасовано" at bounding box center [1196, 183] width 135 height 31
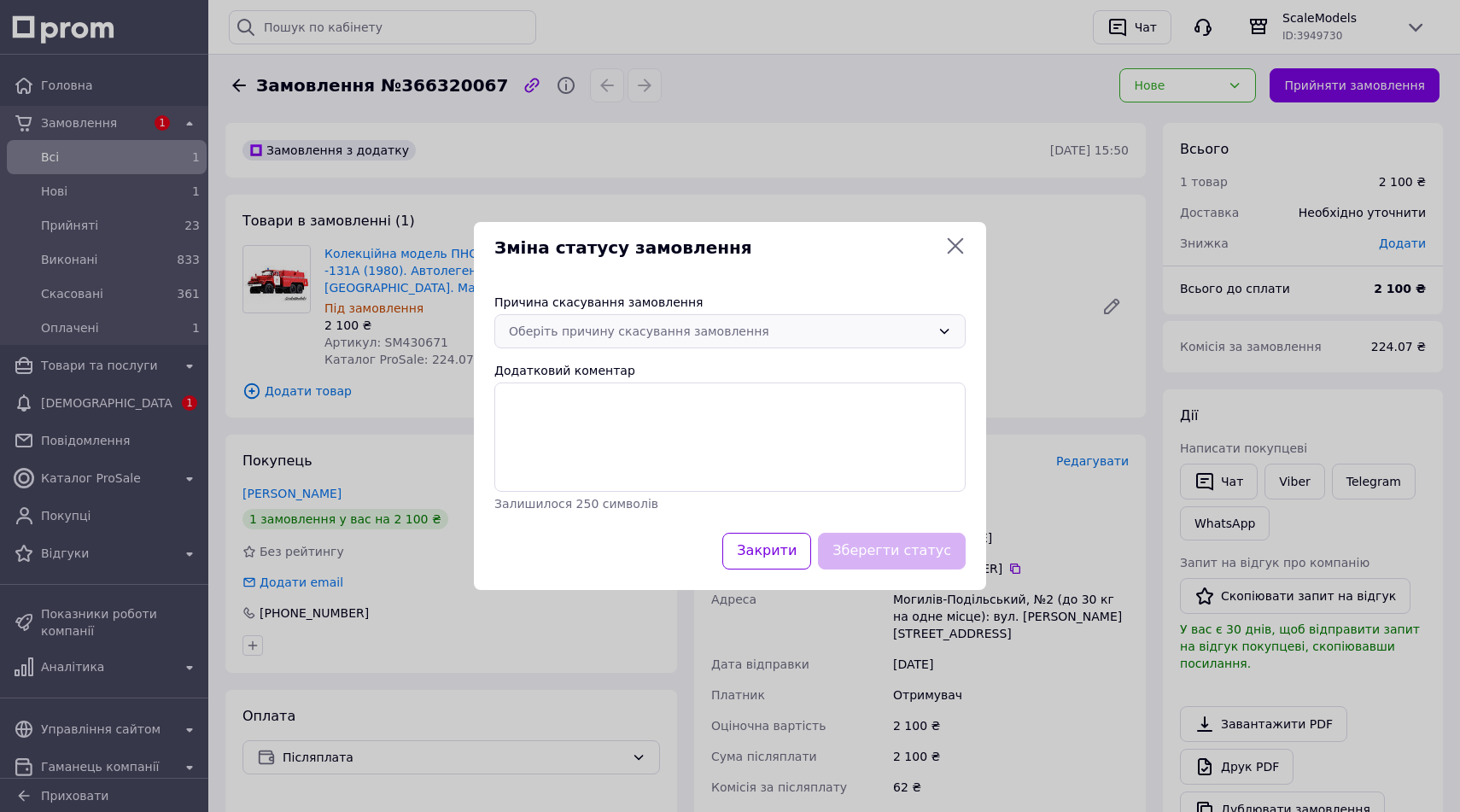
click at [720, 331] on div "Оберіть причину скасування замовлення" at bounding box center [720, 331] width 421 height 19
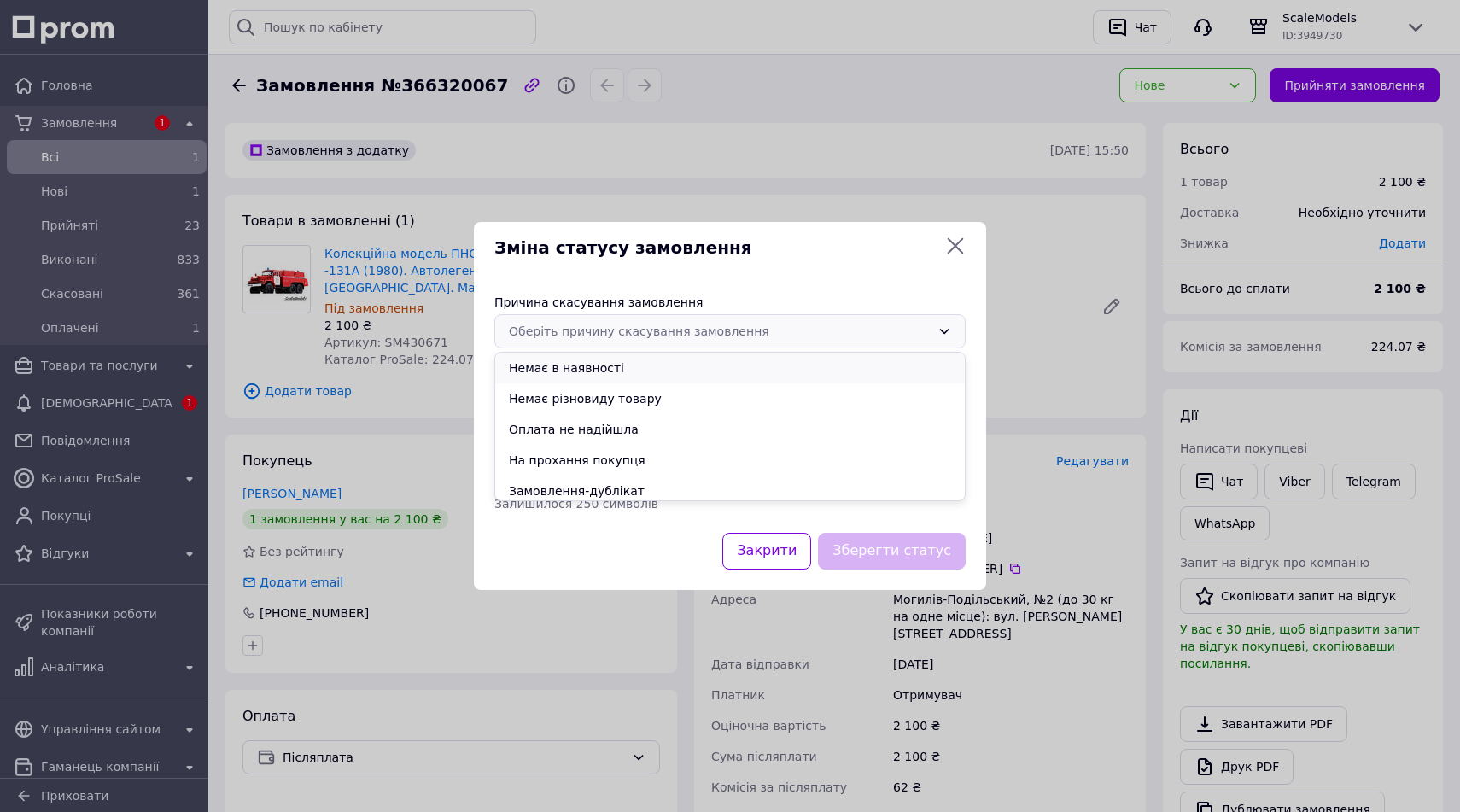
click at [688, 382] on li "Немає в наявності" at bounding box center [730, 367] width 470 height 31
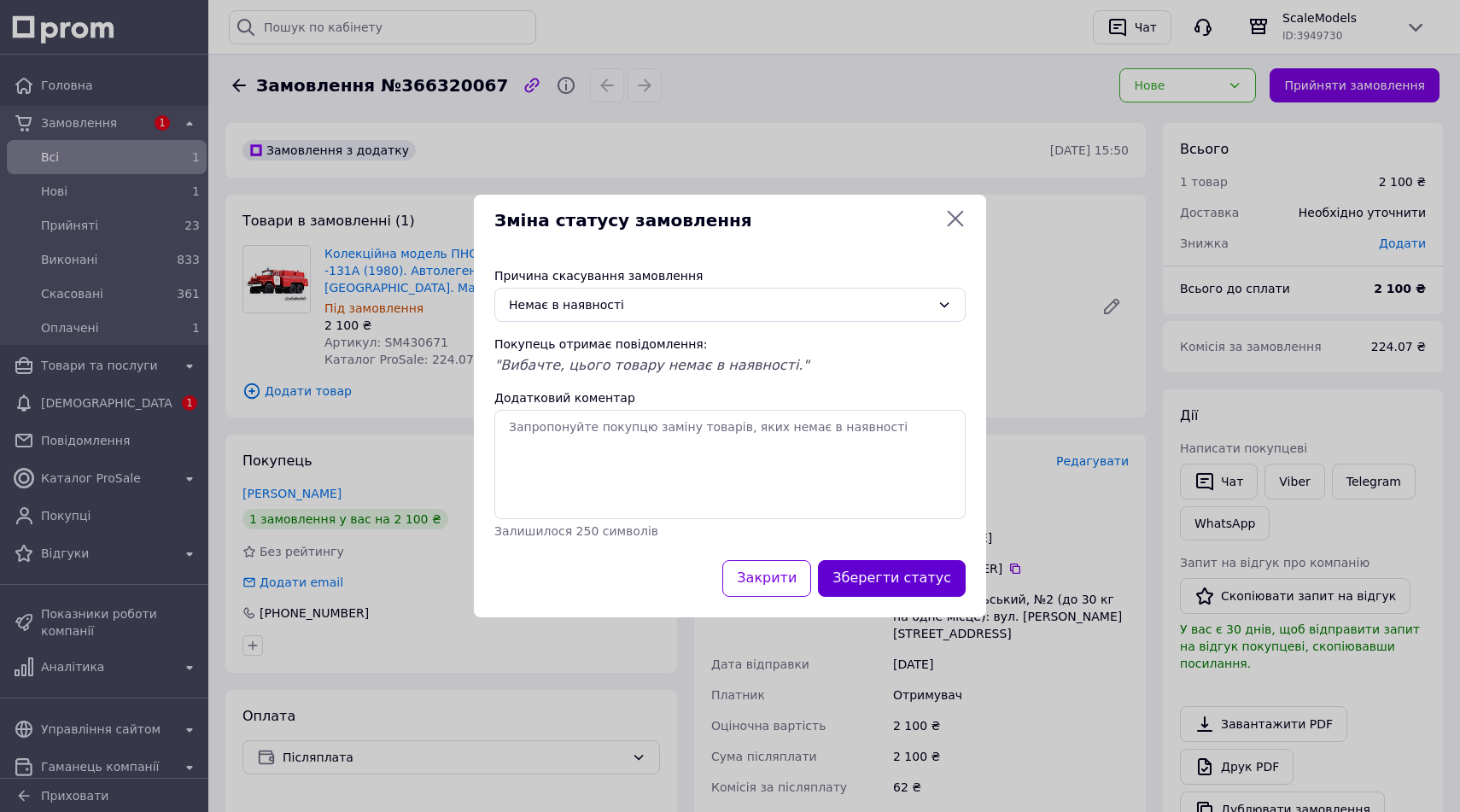
click at [909, 581] on button "Зберегти статус" at bounding box center [892, 578] width 148 height 36
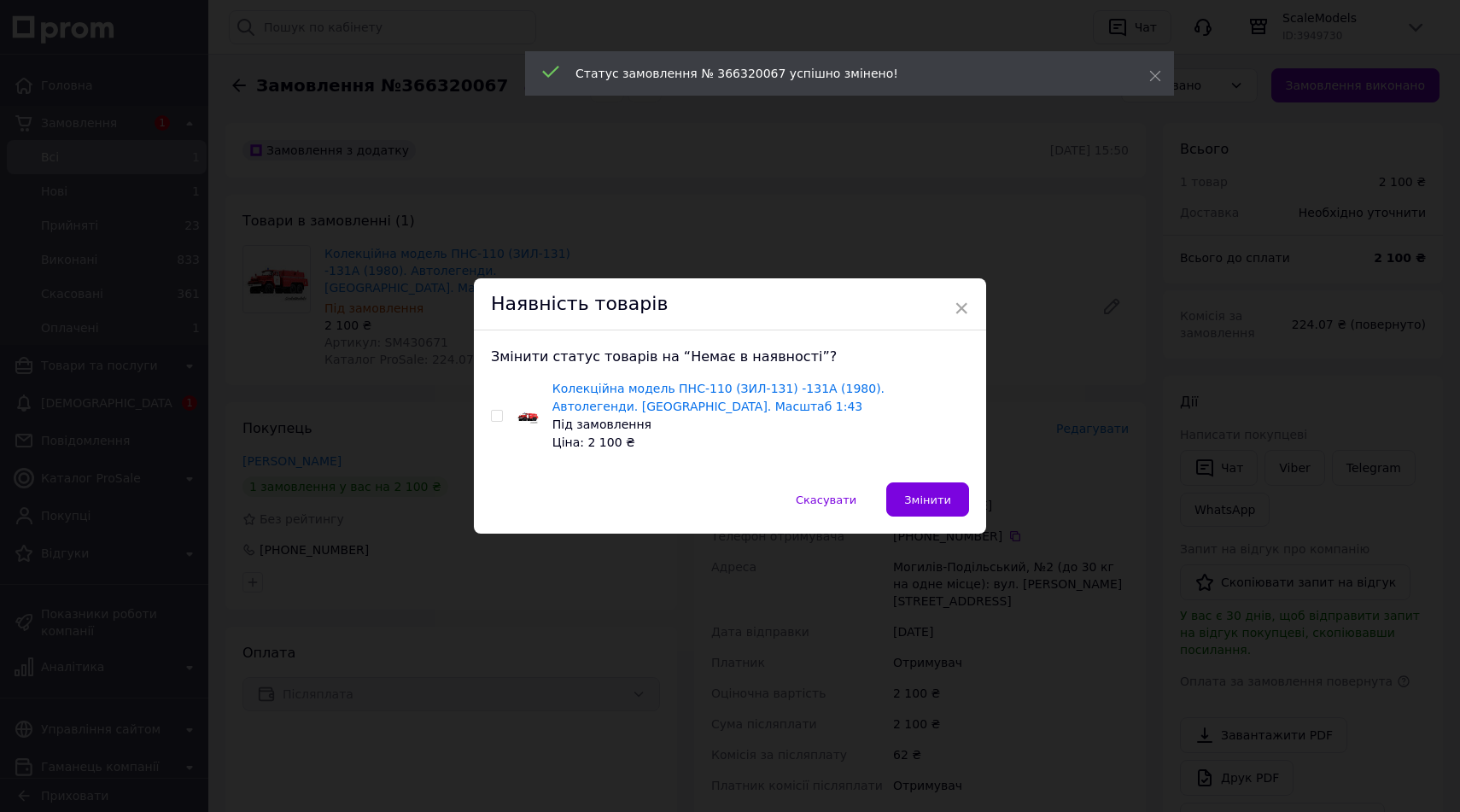
click at [497, 420] on input "checkbox" at bounding box center [496, 415] width 11 height 11
checkbox input "true"
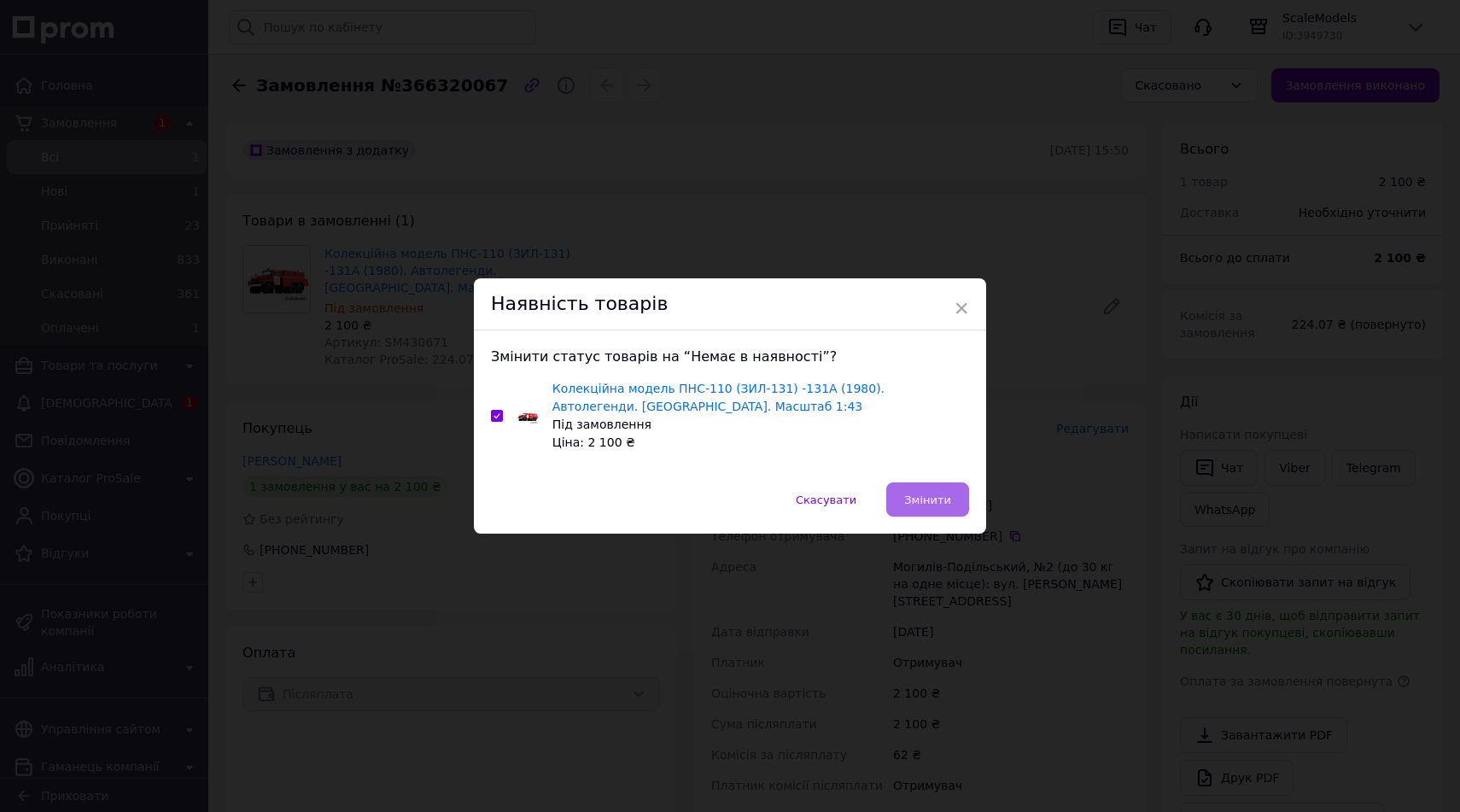
click at [917, 499] on span "Змінити" at bounding box center [927, 499] width 47 height 13
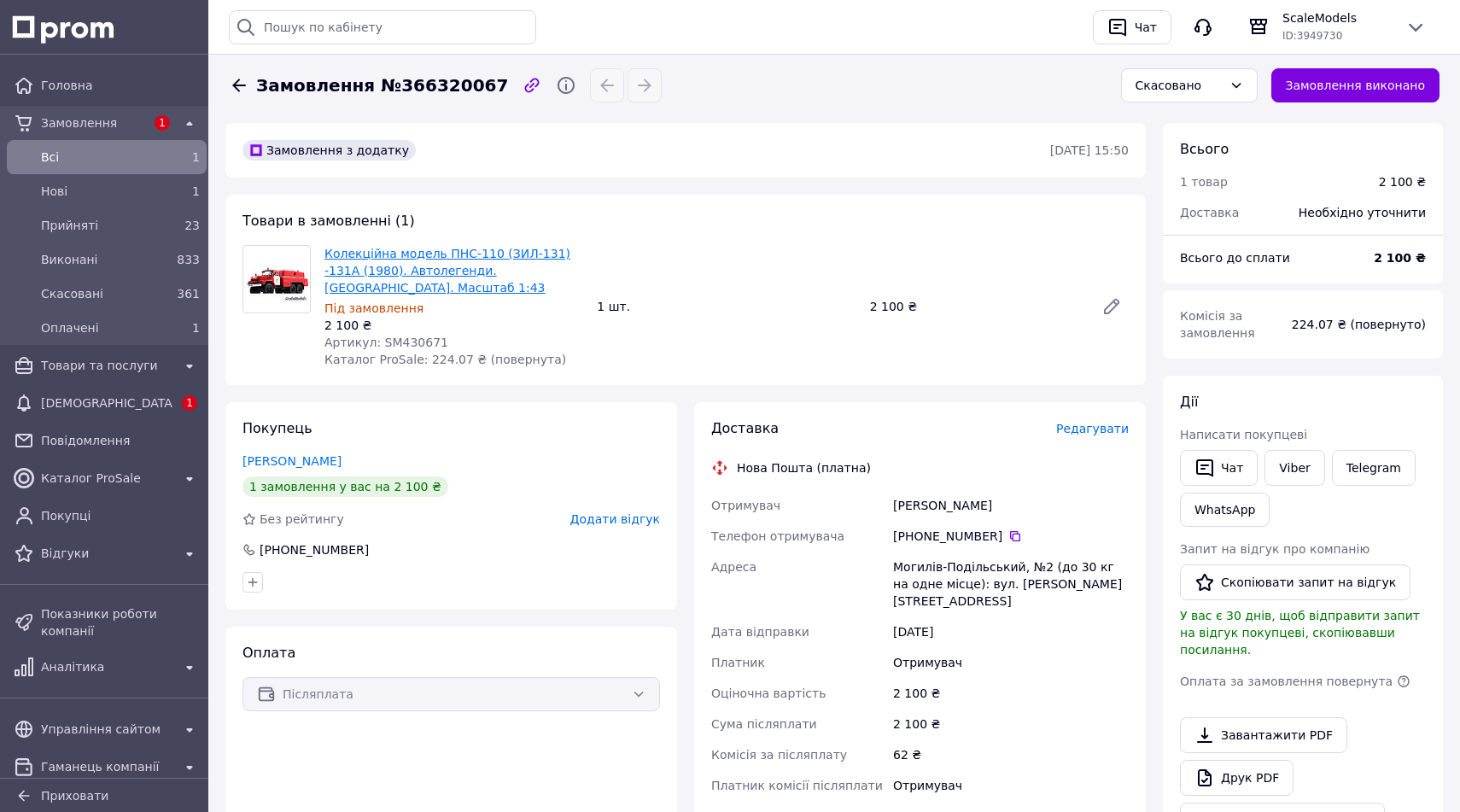
click at [382, 273] on link "Колекційна модель ПНС-110 (ЗИЛ-131) -131А (1980). Автолегенди. [GEOGRAPHIC_DATA…" at bounding box center [448, 271] width 246 height 48
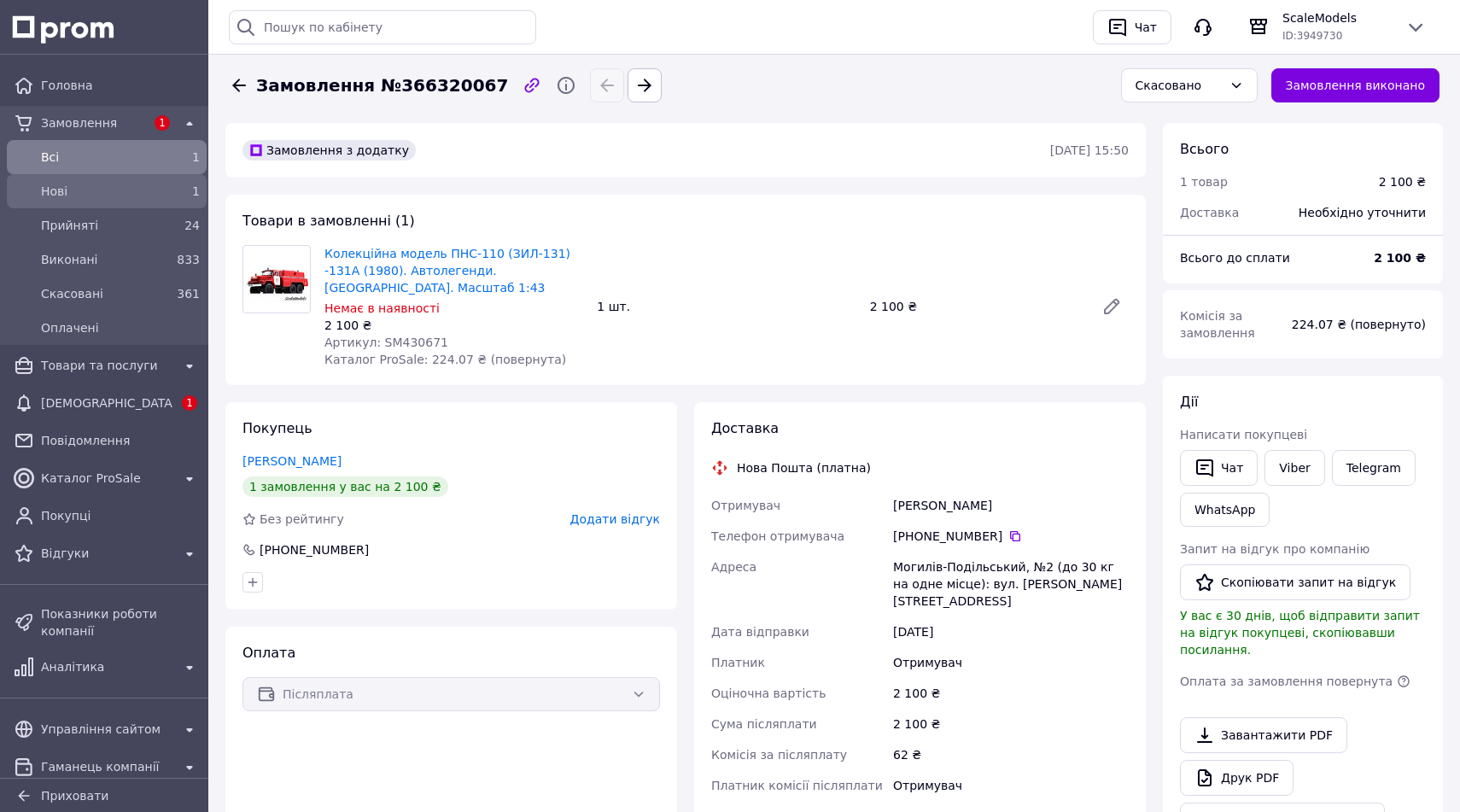
click at [147, 192] on span "Нові" at bounding box center [103, 191] width 125 height 17
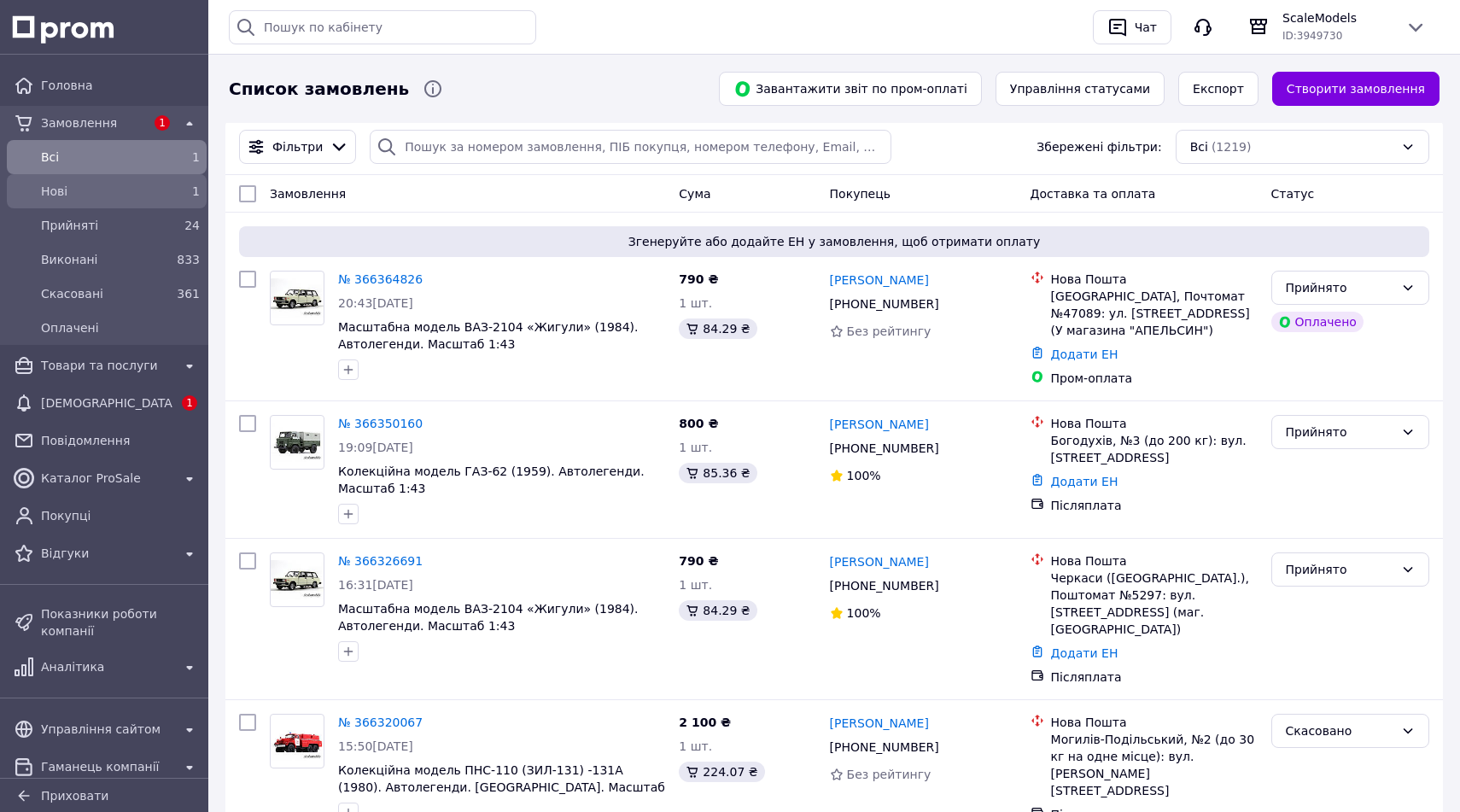
click at [149, 193] on span "Нові" at bounding box center [103, 191] width 125 height 17
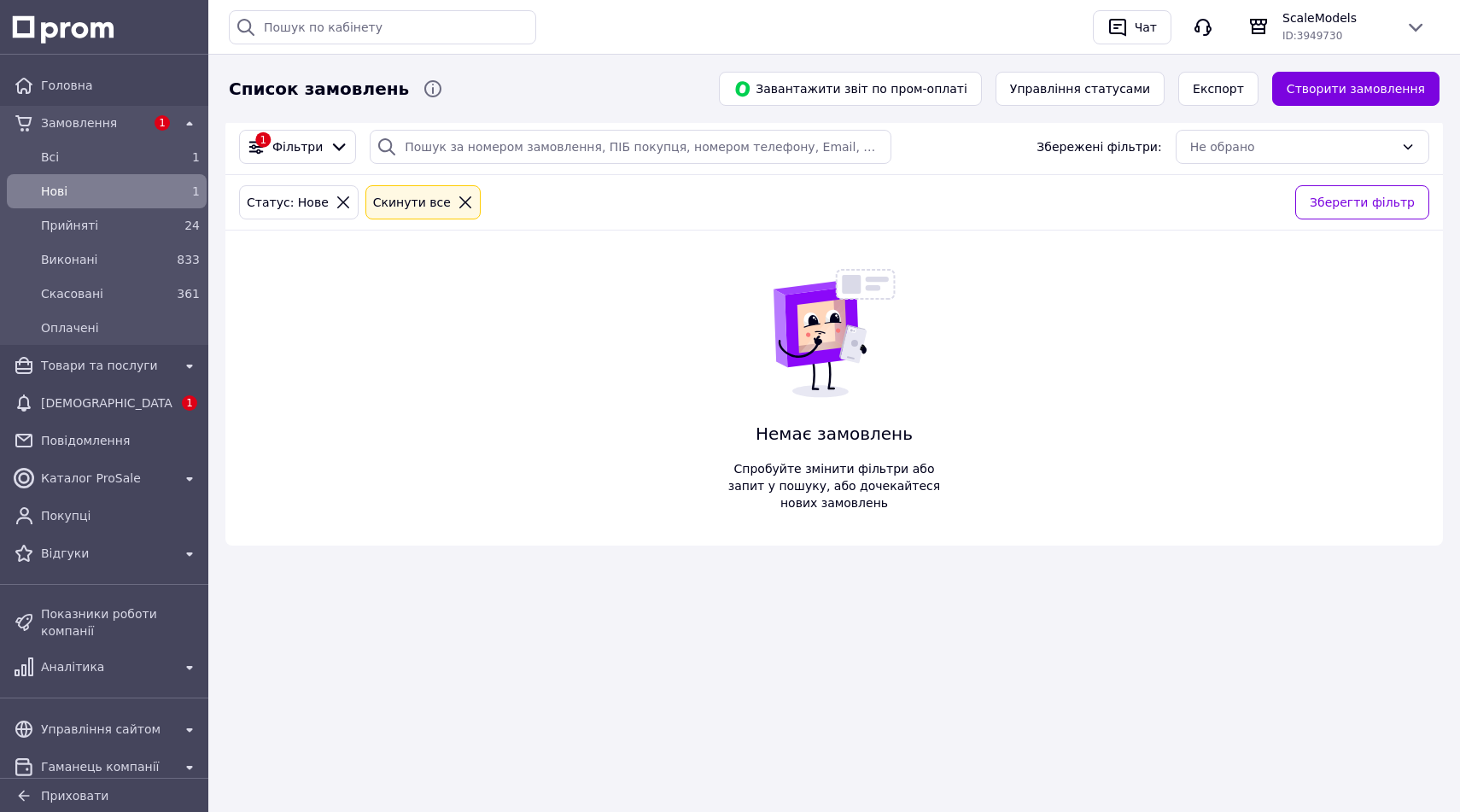
click at [135, 203] on div "Нові 1" at bounding box center [106, 191] width 193 height 28
click at [147, 233] on span "Прийняті" at bounding box center [103, 224] width 125 height 17
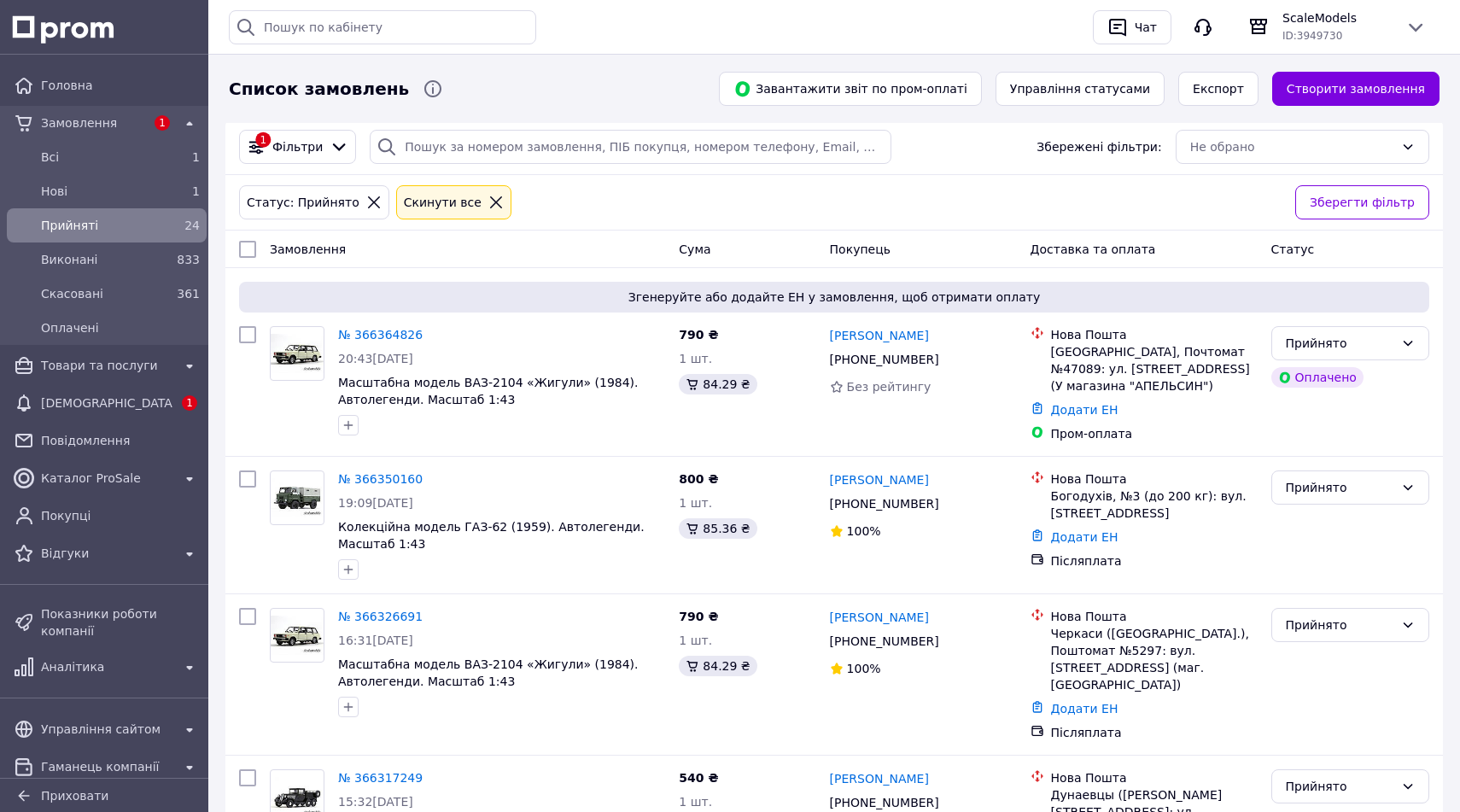
click at [146, 399] on span "[DEMOGRAPHIC_DATA]" at bounding box center [107, 403] width 132 height 17
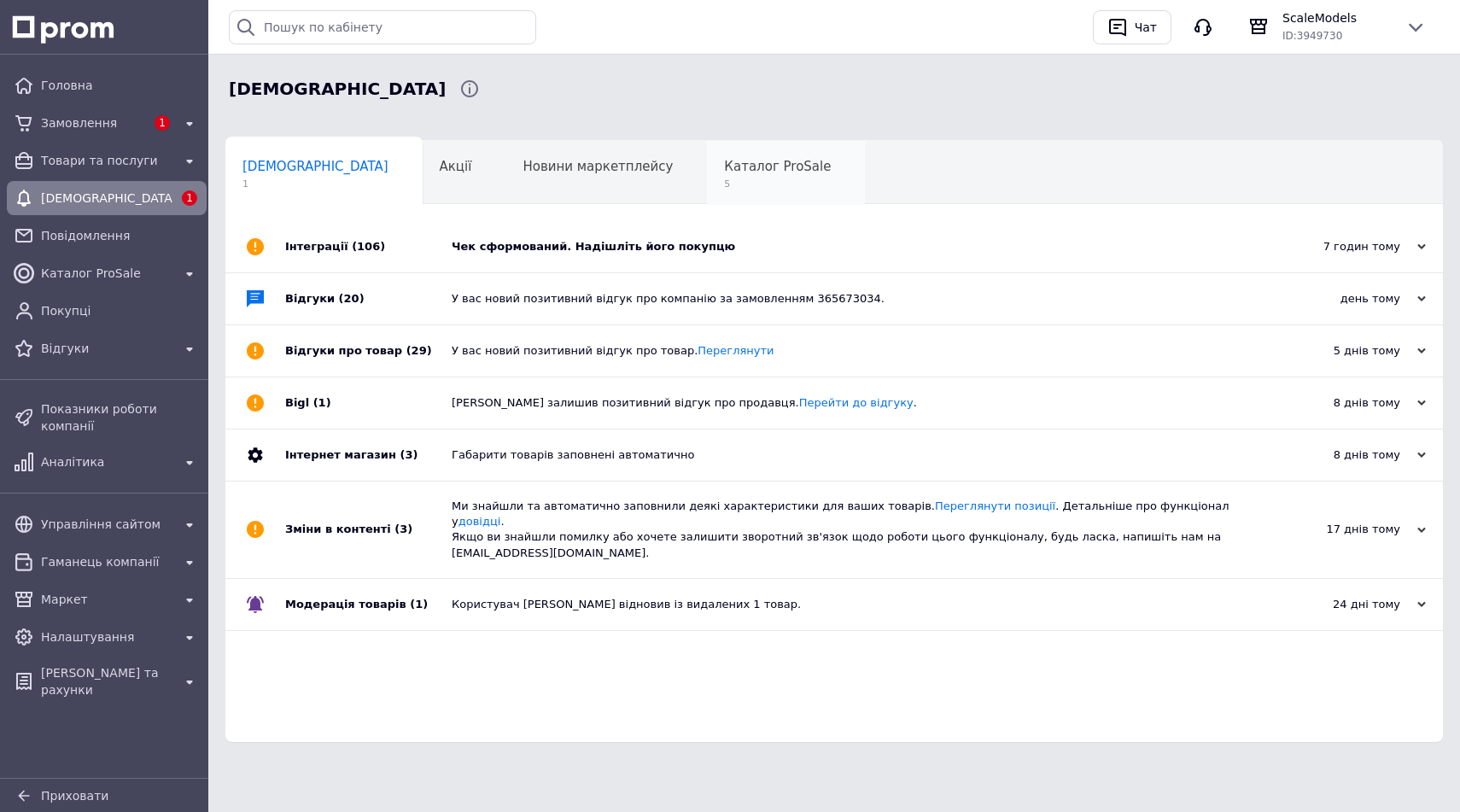
click at [710, 176] on div "Каталог ProSale 5" at bounding box center [786, 173] width 158 height 65
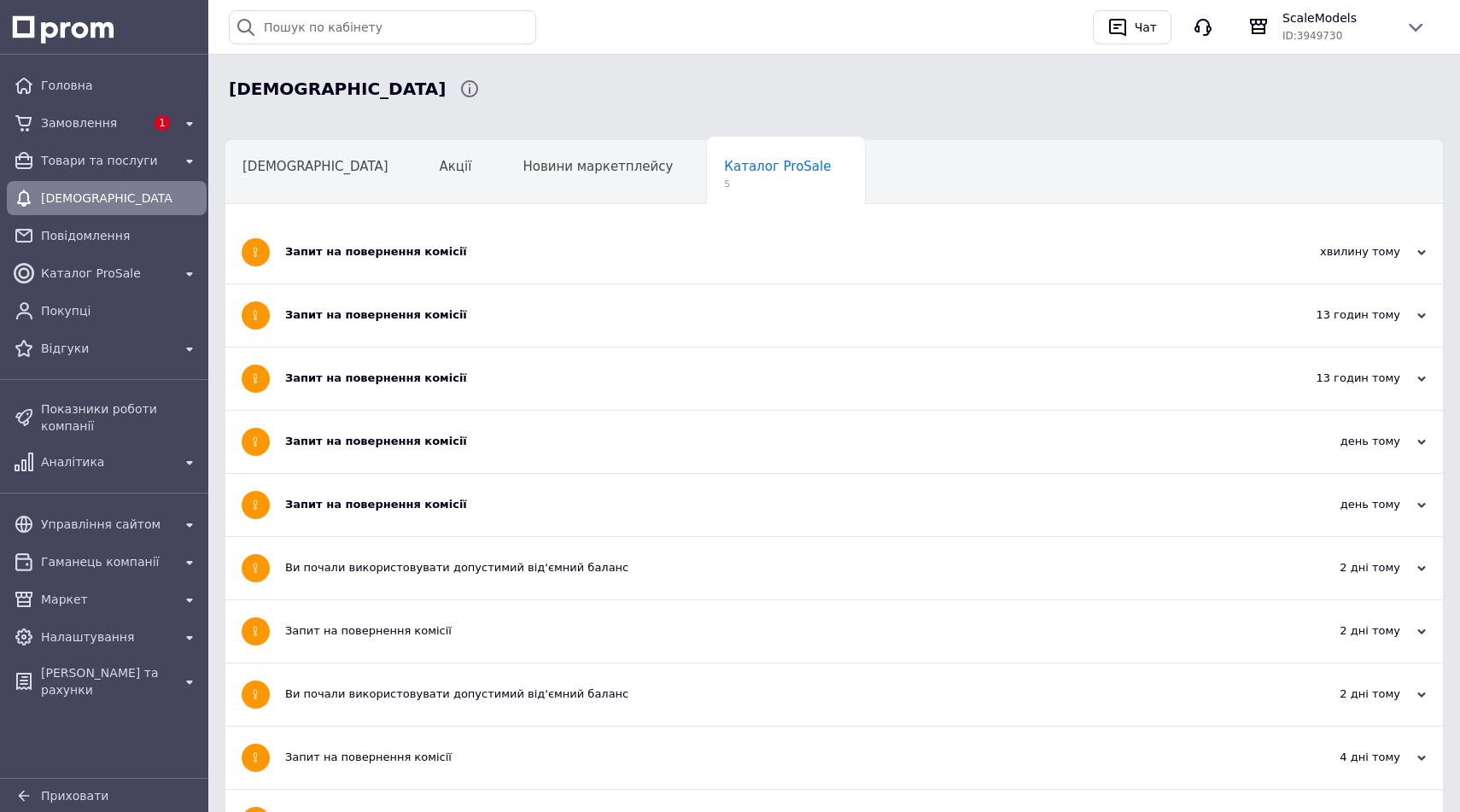
click at [601, 257] on div "Запит на повернення комісії" at bounding box center [770, 252] width 970 height 16
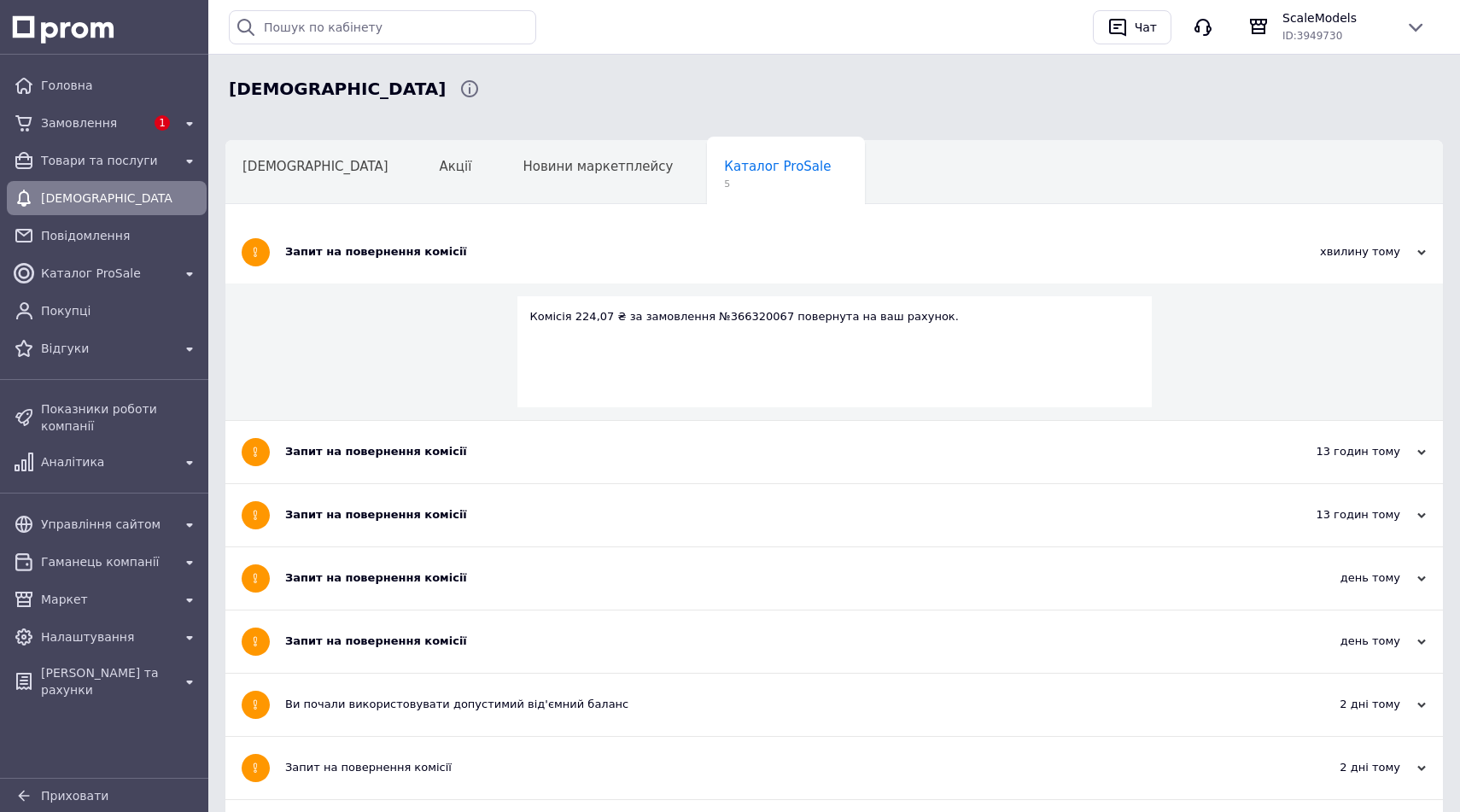
click at [601, 257] on div "Запит на повернення комісії" at bounding box center [770, 252] width 970 height 16
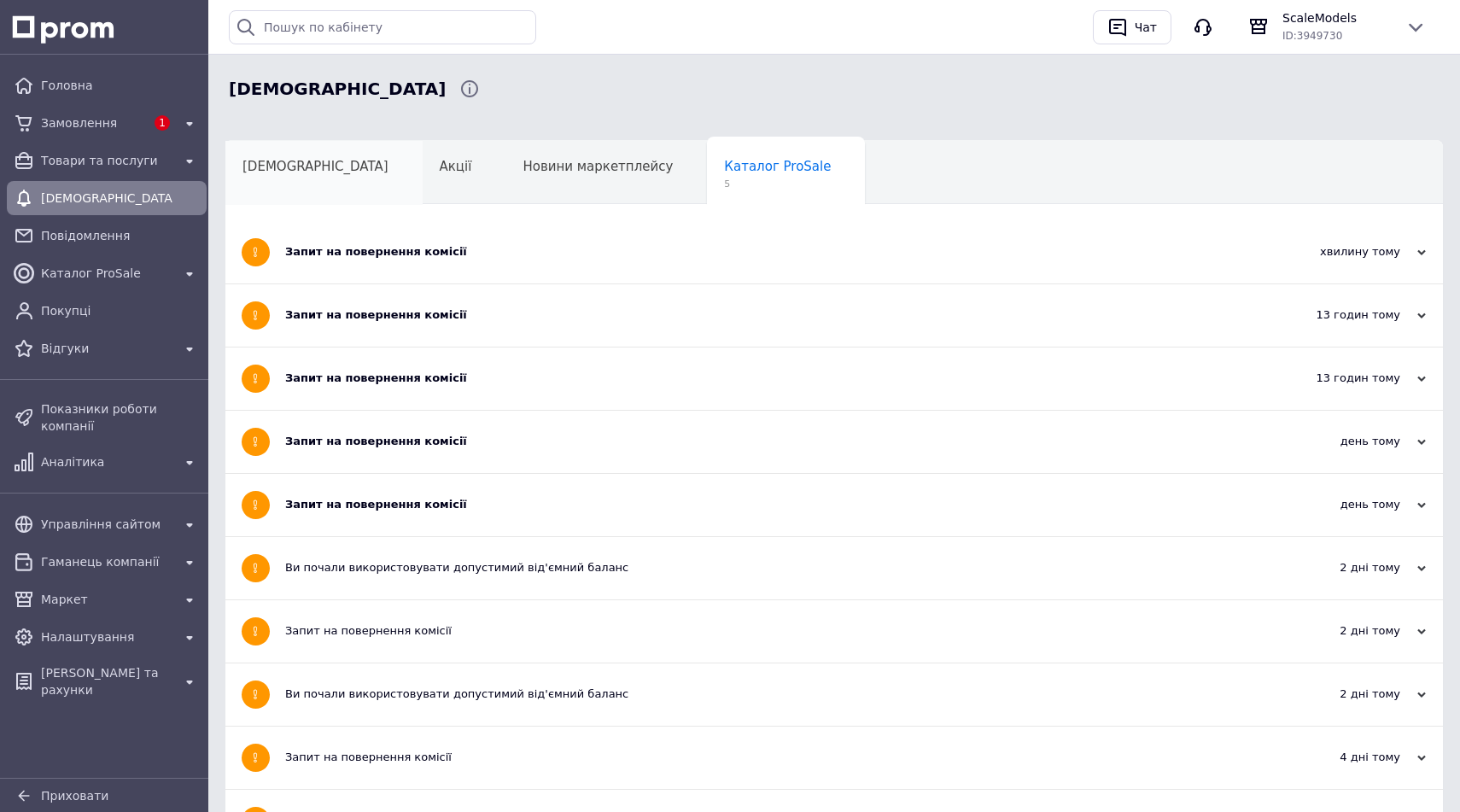
click at [278, 174] on div "[DEMOGRAPHIC_DATA]" at bounding box center [324, 173] width 197 height 65
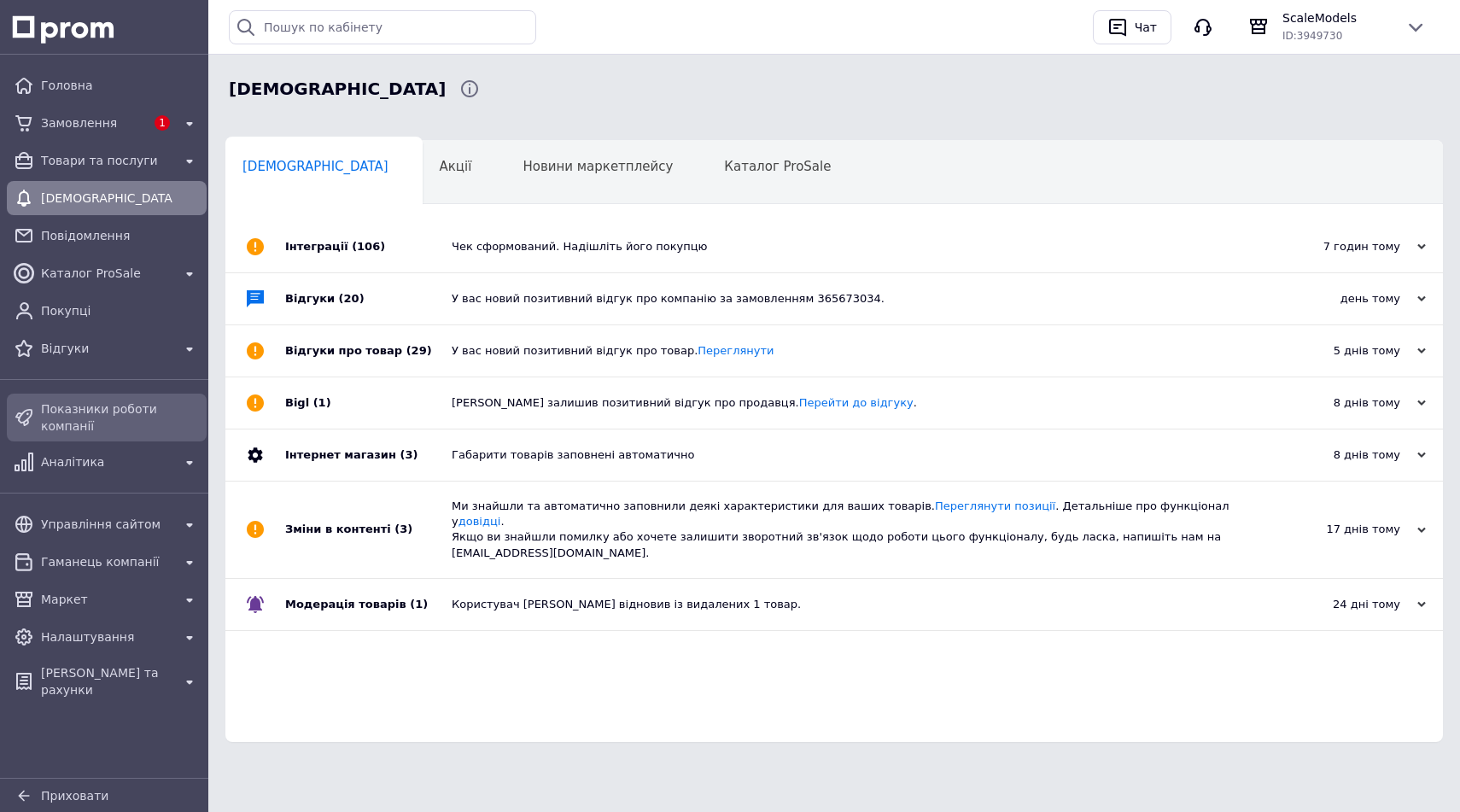
click at [143, 404] on span "Показники роботи компанії" at bounding box center [120, 417] width 159 height 34
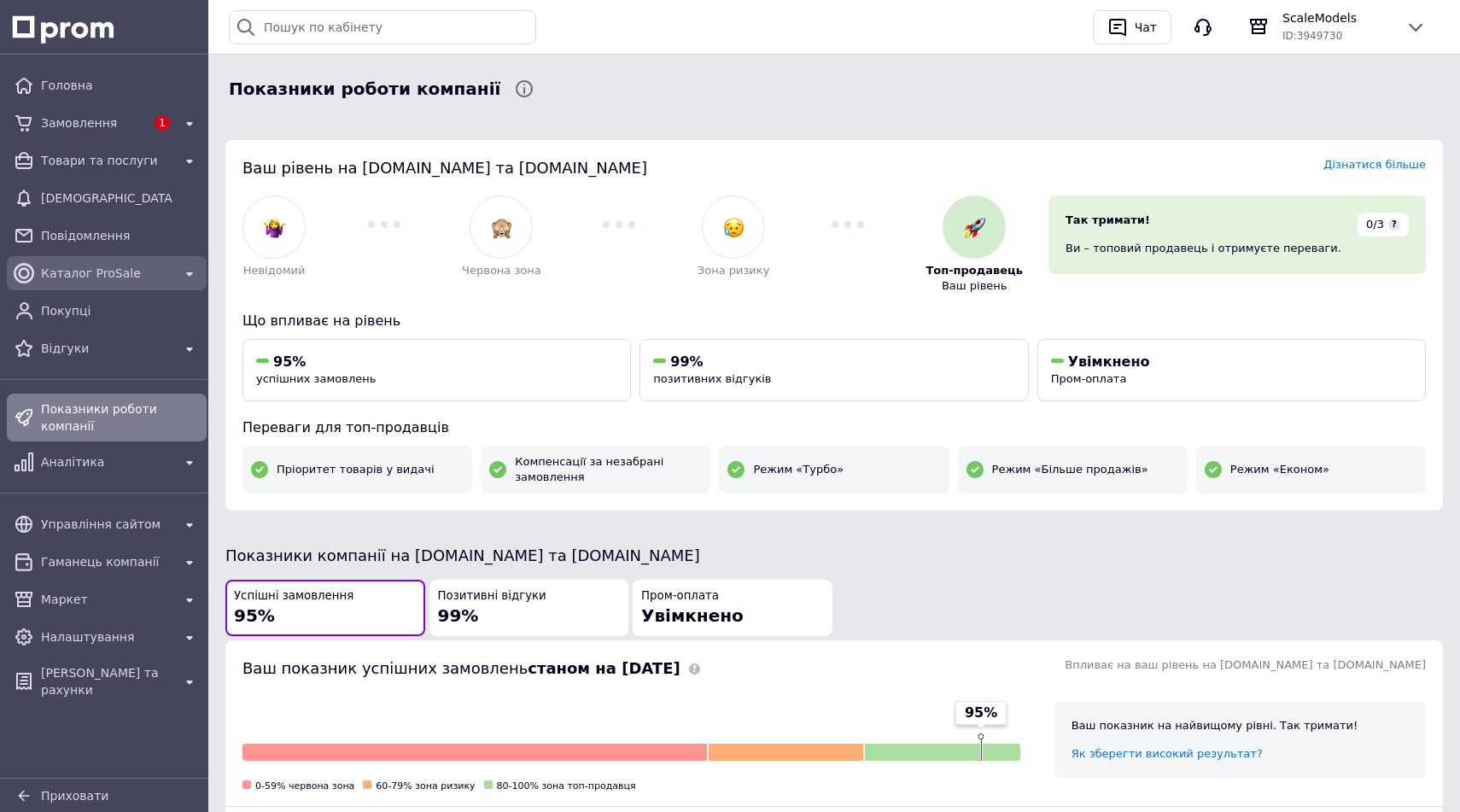
click at [145, 289] on link "Каталог ProSale" at bounding box center [106, 273] width 214 height 34
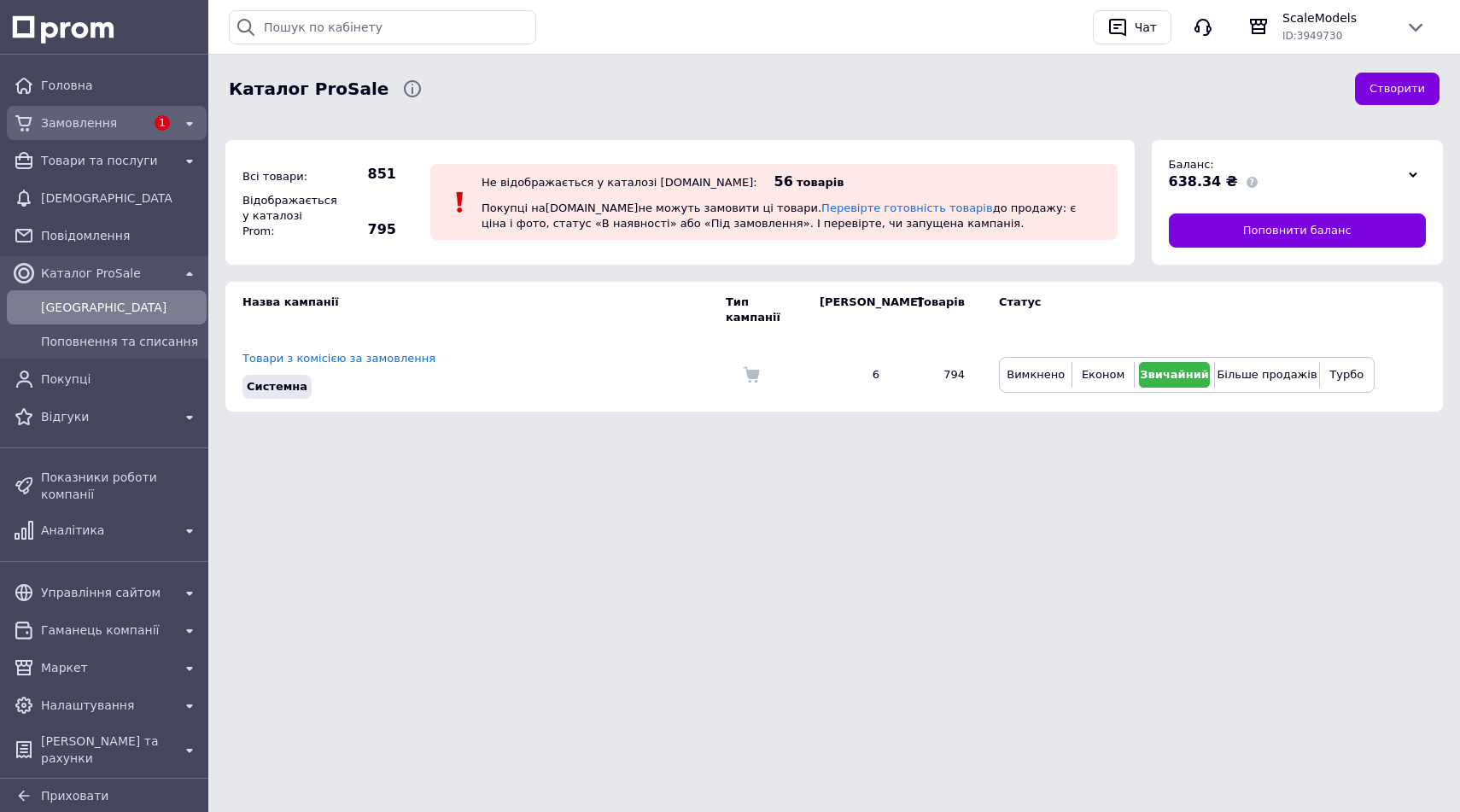
click at [169, 125] on div "1" at bounding box center [162, 123] width 28 height 23
